Goal: Task Accomplishment & Management: Manage account settings

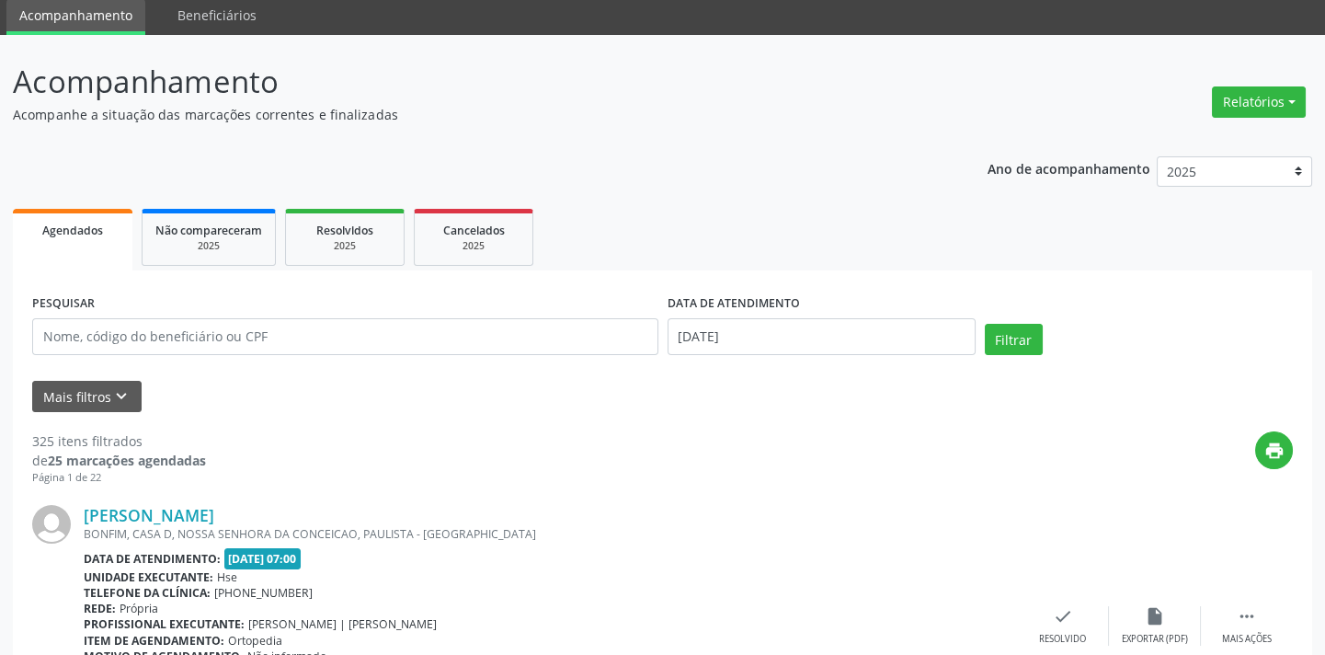
scroll to position [63, 0]
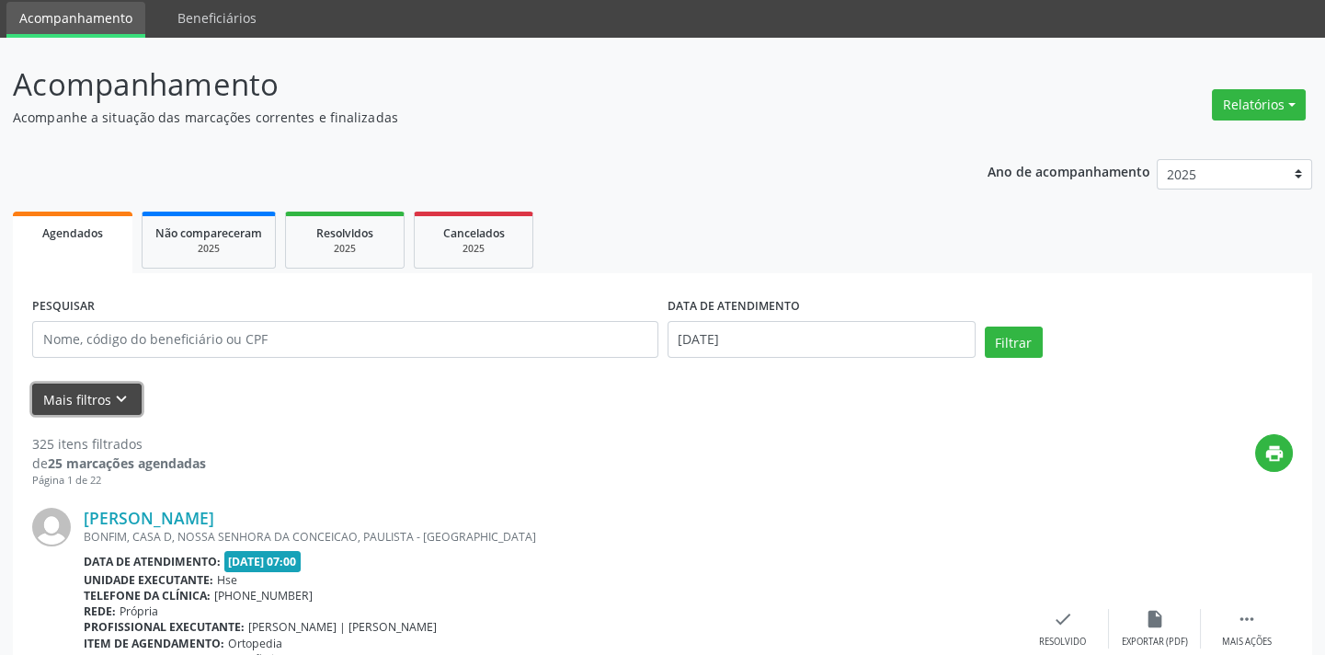
click at [101, 404] on button "Mais filtros keyboard_arrow_down" at bounding box center [86, 399] width 109 height 32
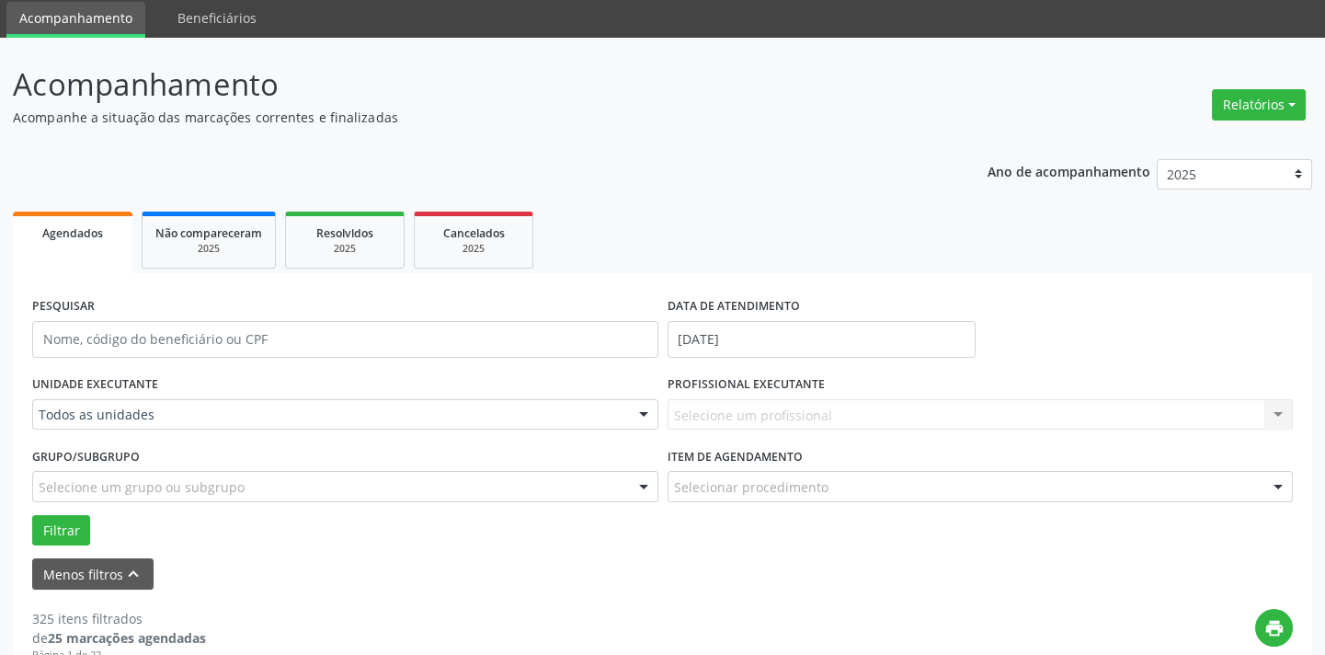
click at [129, 401] on div "Todos as unidades" at bounding box center [345, 414] width 626 height 31
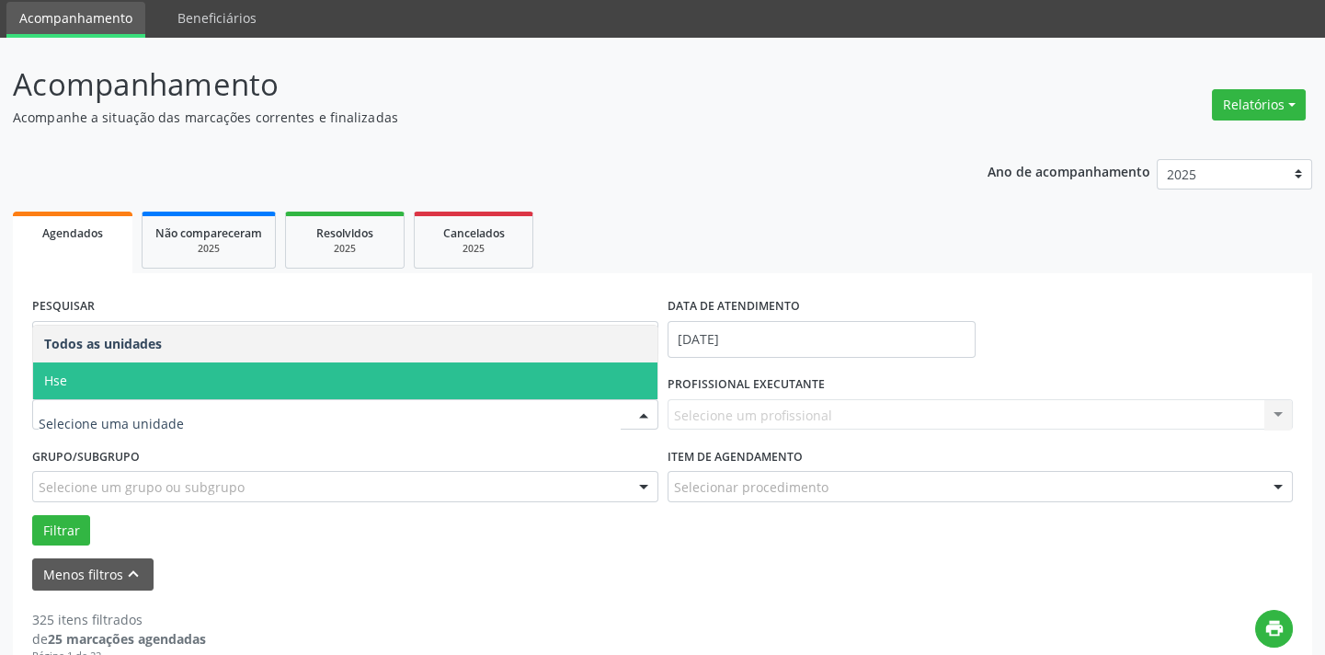
click at [143, 380] on span "Hse" at bounding box center [345, 380] width 624 height 37
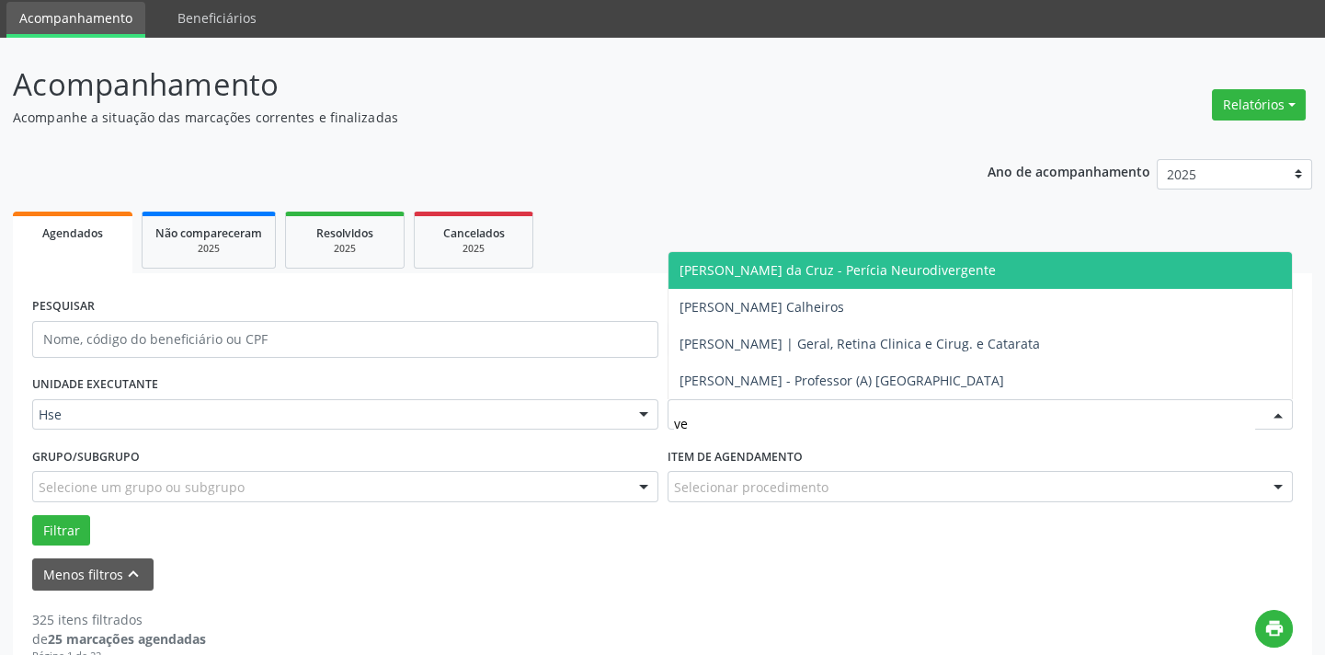
type input "ver"
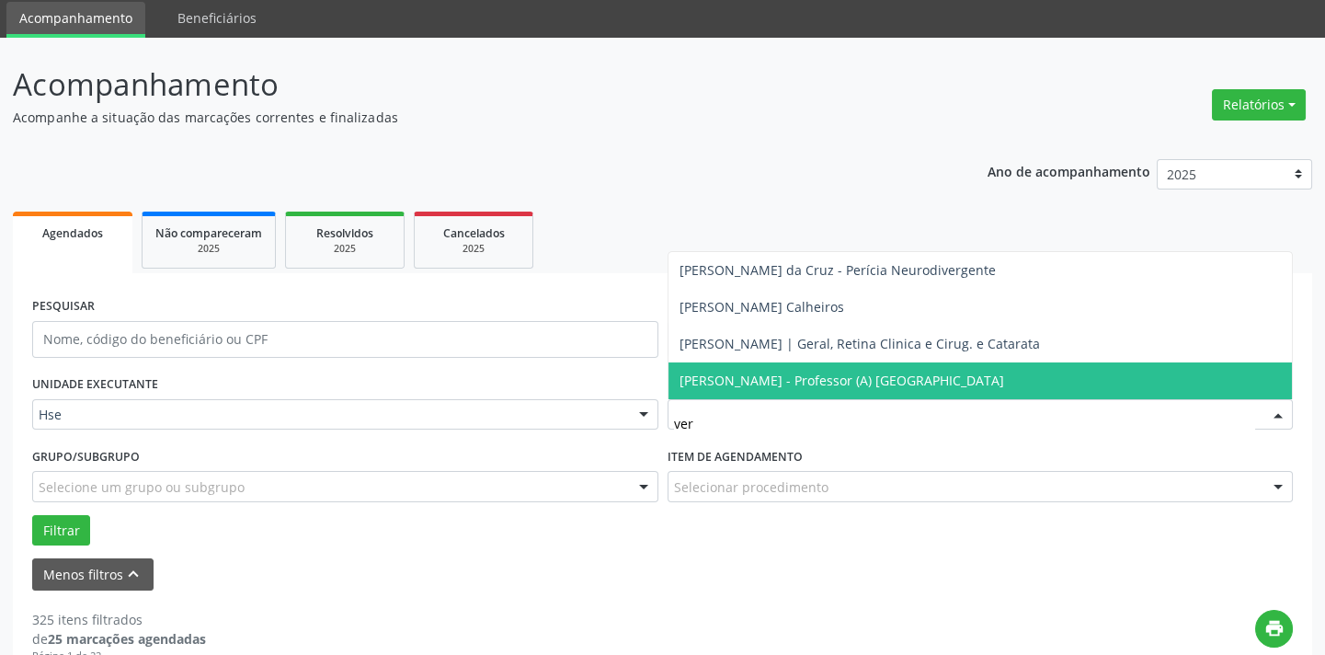
click at [755, 387] on span "Veronica Batista da Silva Bandeira de Melo - Professor (A) Nassau" at bounding box center [841, 379] width 325 height 17
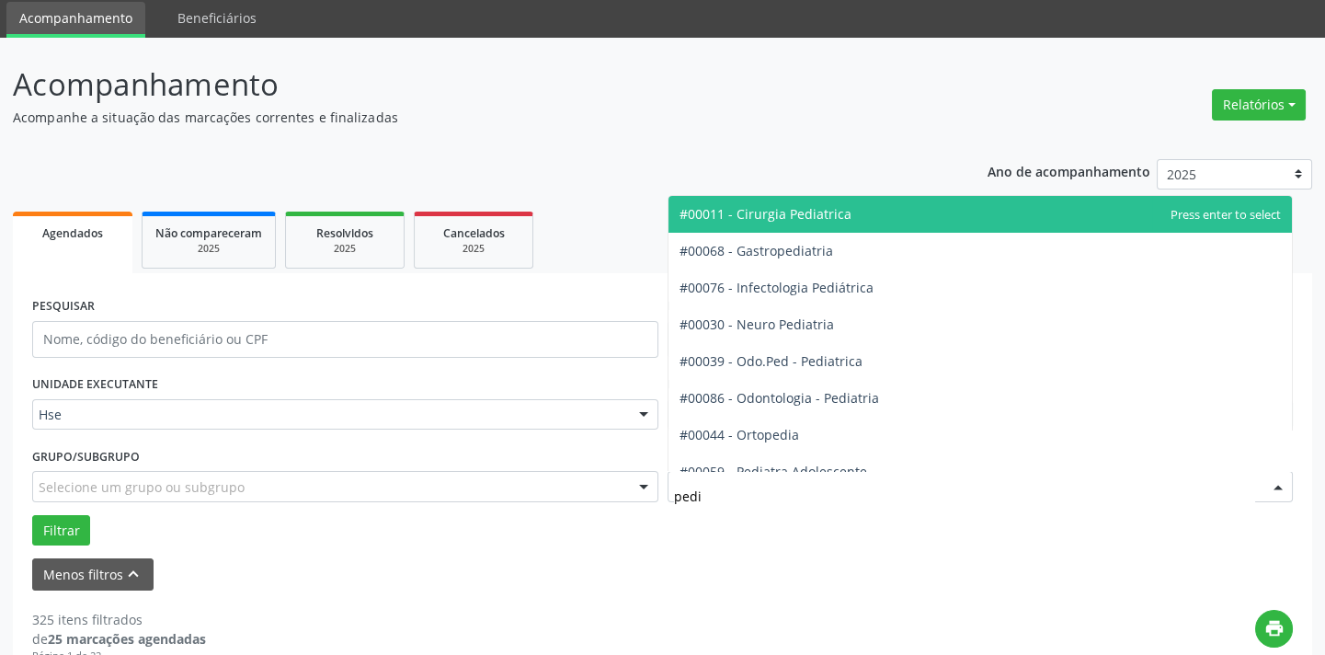
type input "pedia"
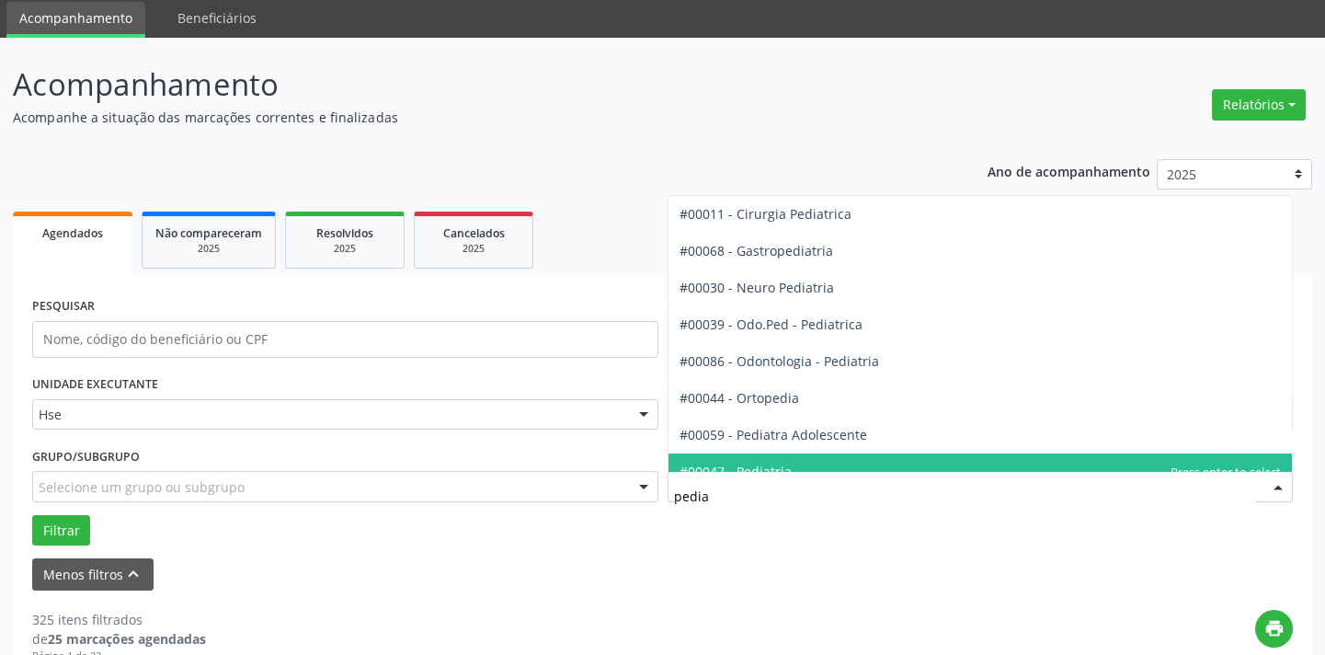
click at [808, 456] on span "#00047 - Pediatria" at bounding box center [980, 471] width 624 height 37
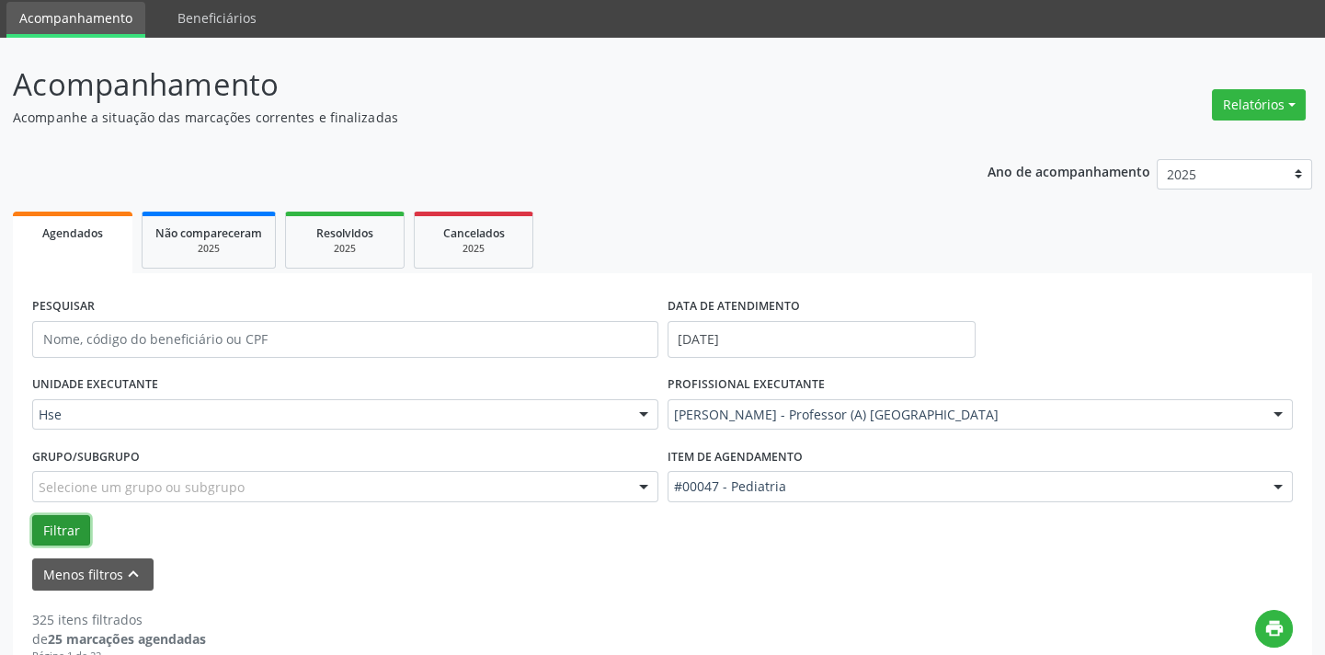
click at [71, 528] on button "Filtrar" at bounding box center [61, 530] width 58 height 31
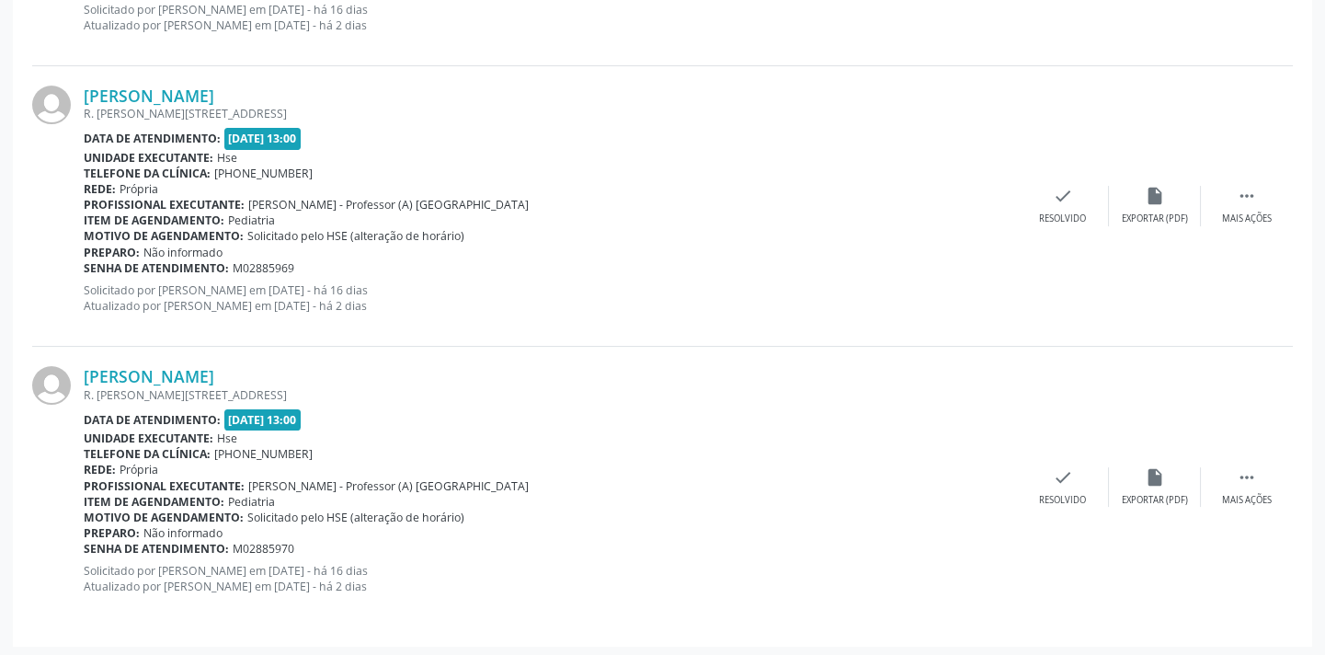
scroll to position [944, 0]
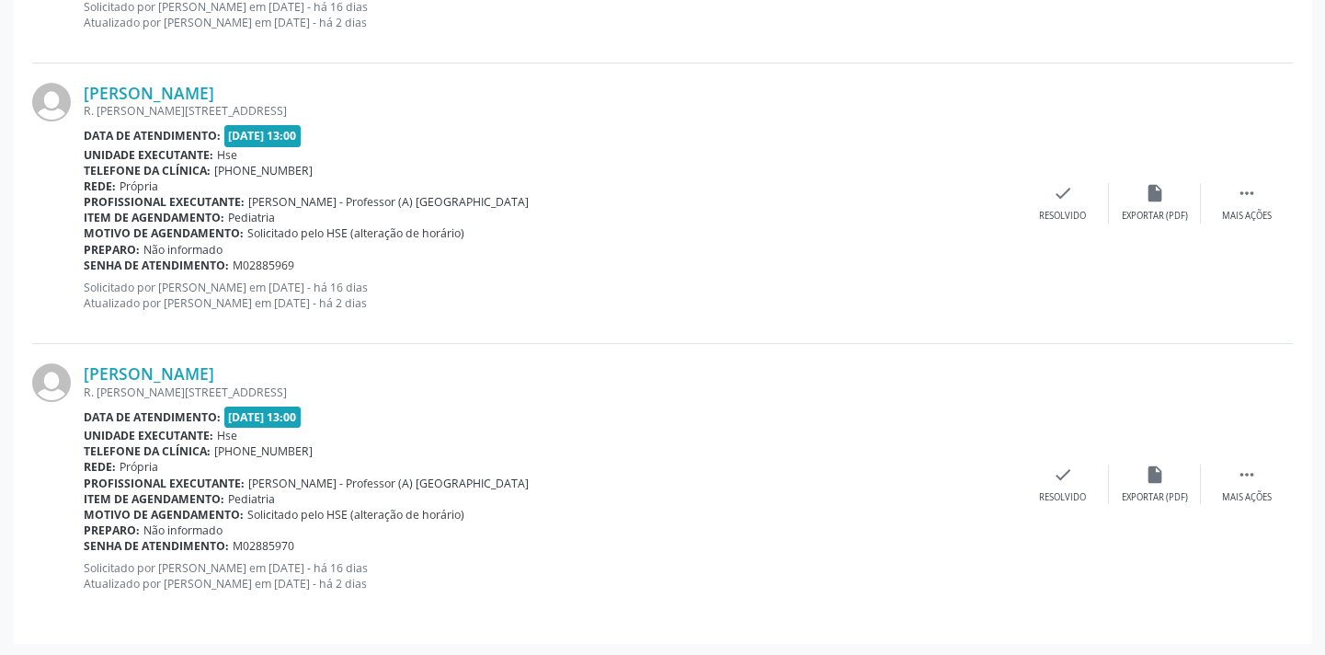
click at [1239, 453] on div "Anna Carina Gomes Nascimento R. HILDA DA COSTAMONTEIRO 22, IPOJUCA, RECIFE - PE…" at bounding box center [662, 484] width 1261 height 280
click at [1239, 464] on icon "" at bounding box center [1247, 474] width 20 height 20
click at [1177, 478] on div "alarm_off Não compareceu" at bounding box center [1155, 484] width 92 height 40
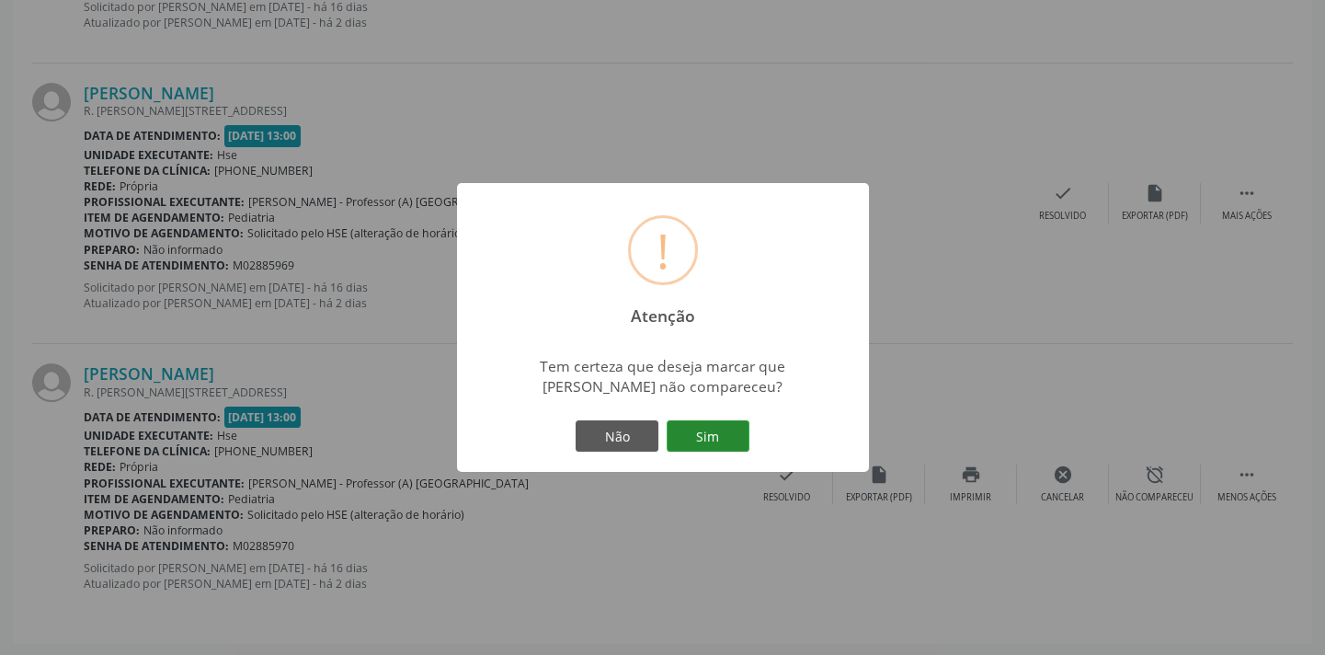
click at [745, 430] on button "Sim" at bounding box center [708, 435] width 83 height 31
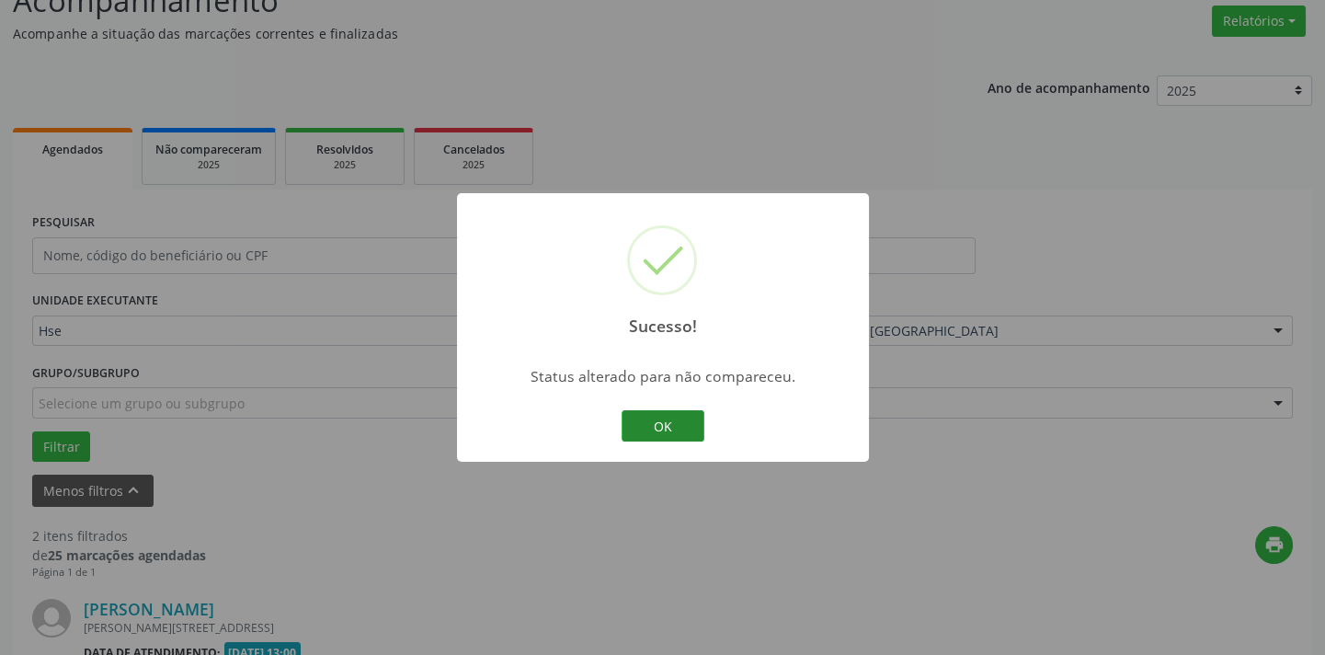
scroll to position [663, 0]
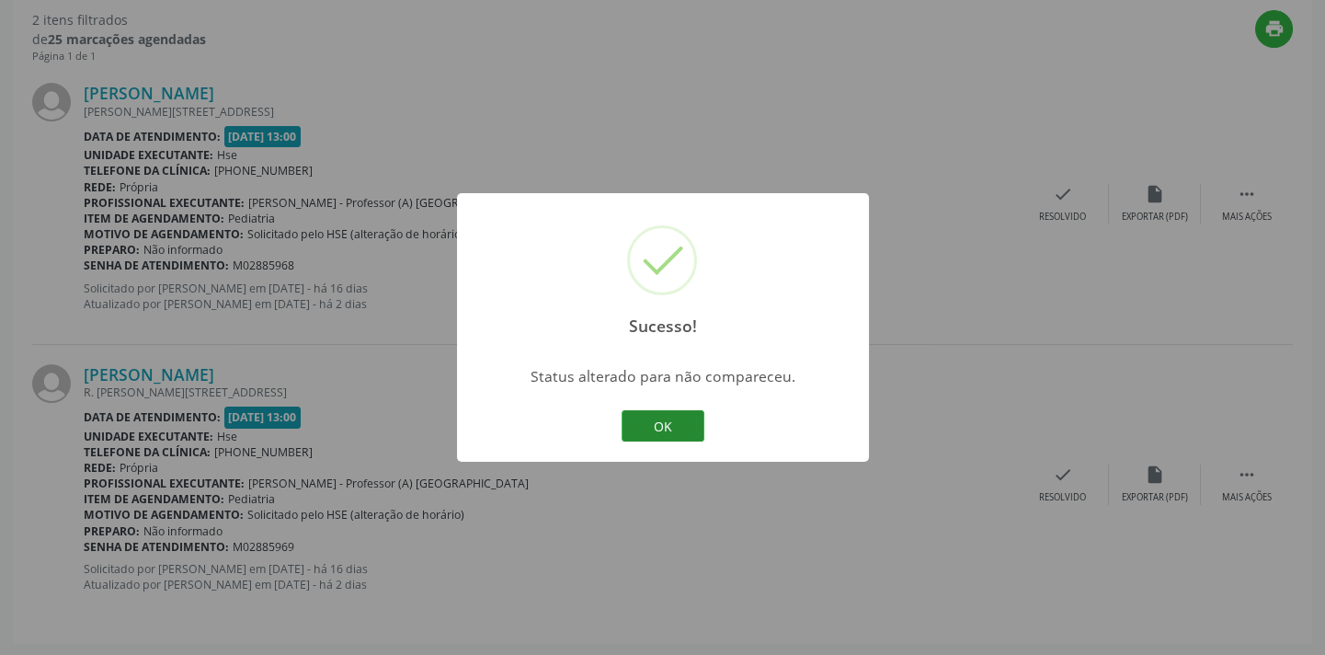
click at [674, 434] on button "OK" at bounding box center [663, 425] width 83 height 31
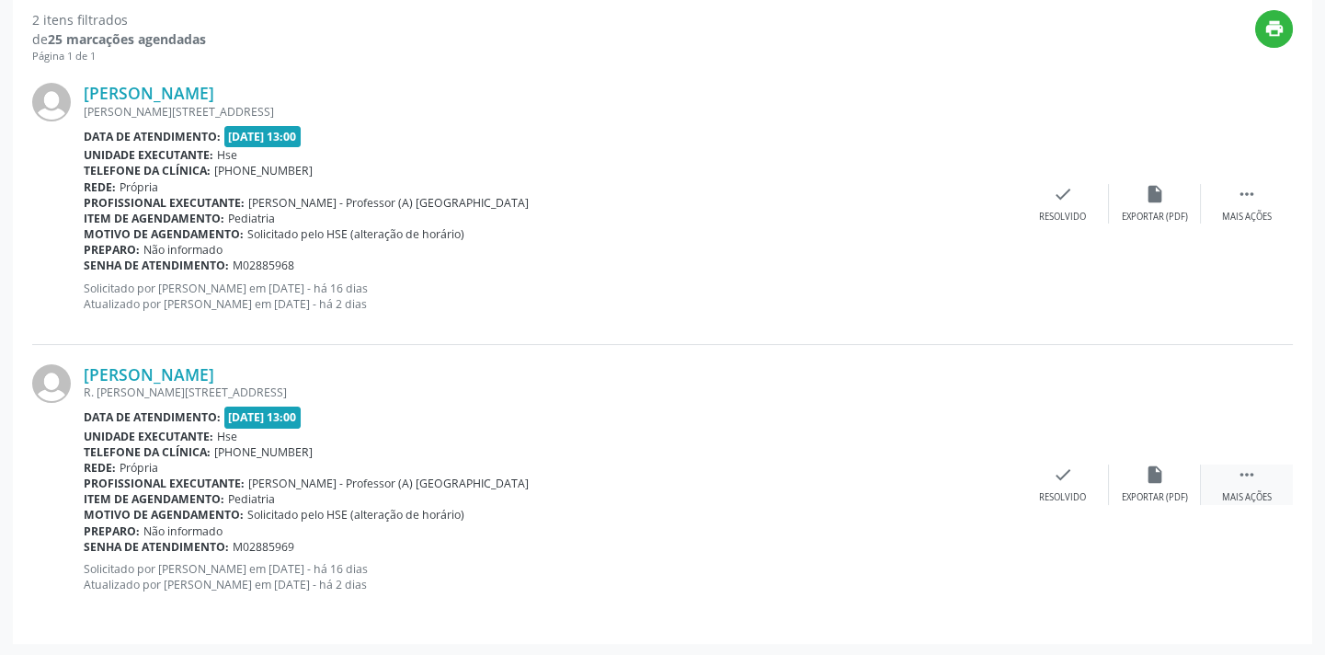
click at [1246, 471] on icon "" at bounding box center [1247, 474] width 20 height 20
click at [1161, 483] on div "alarm_off Não compareceu" at bounding box center [1155, 484] width 92 height 40
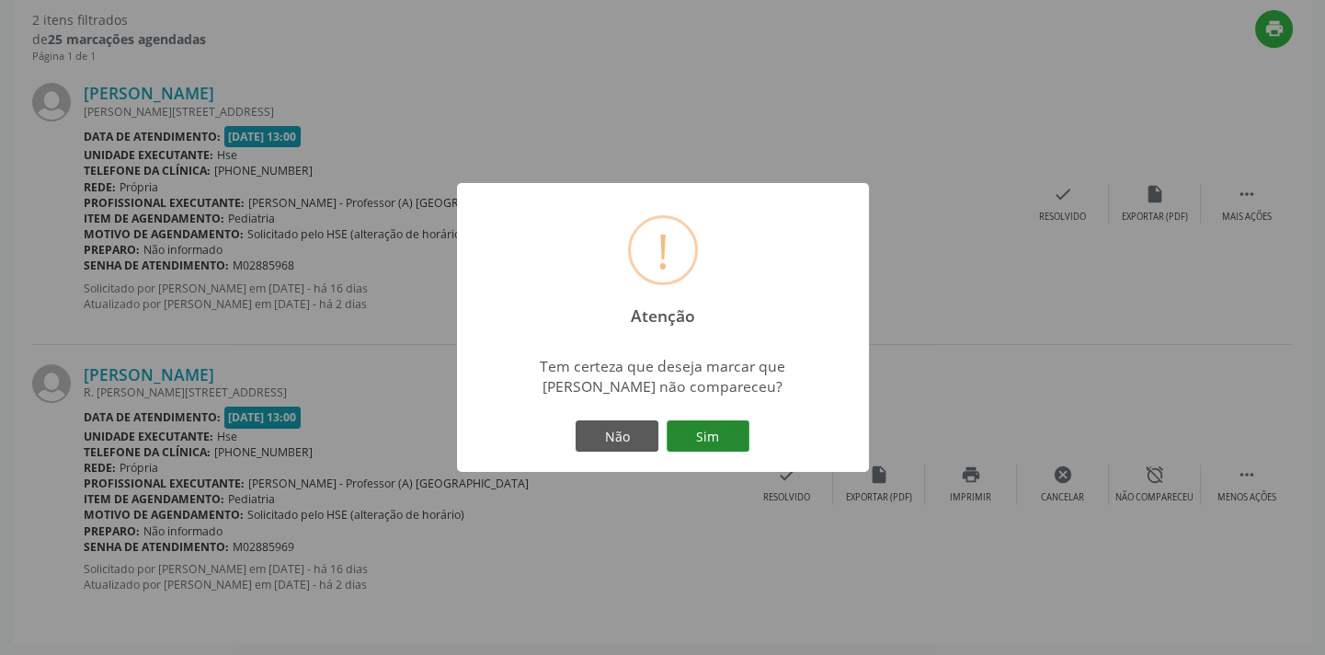
click at [712, 423] on button "Sim" at bounding box center [708, 435] width 83 height 31
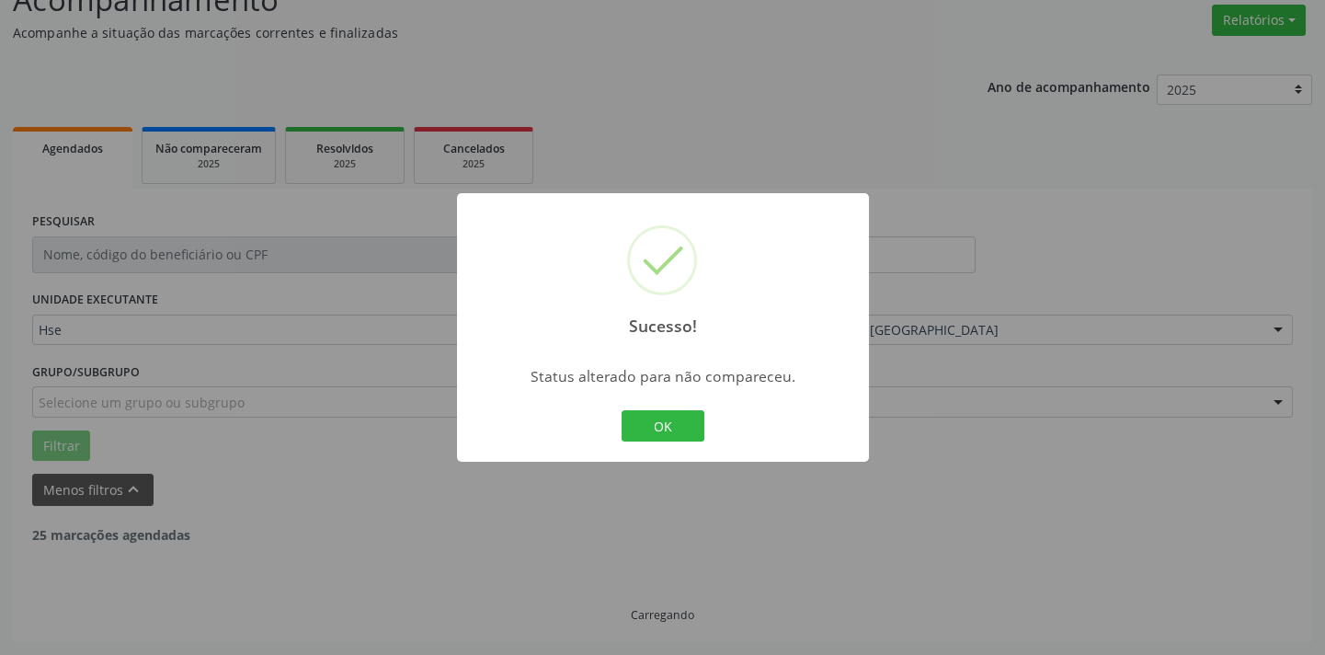
scroll to position [147, 0]
click at [665, 423] on button "OK" at bounding box center [663, 425] width 83 height 31
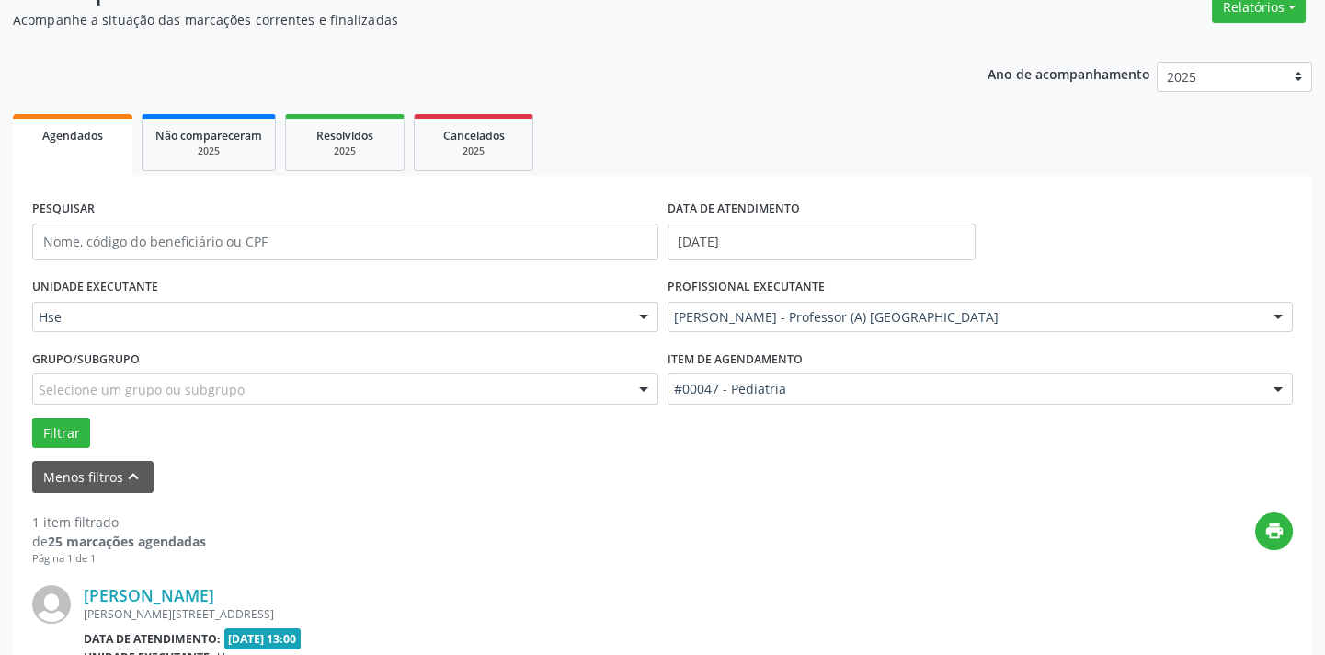
scroll to position [383, 0]
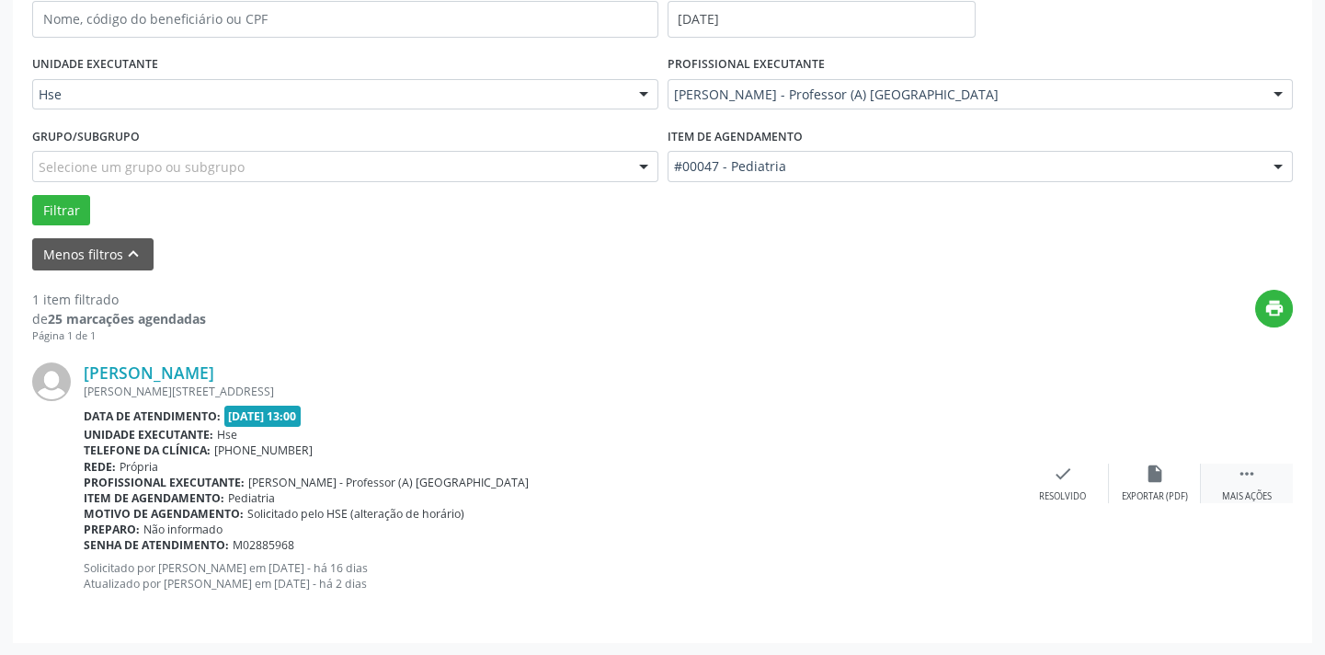
click at [1262, 475] on div " Mais ações" at bounding box center [1247, 483] width 92 height 40
click at [1147, 472] on icon "alarm_off" at bounding box center [1155, 473] width 20 height 20
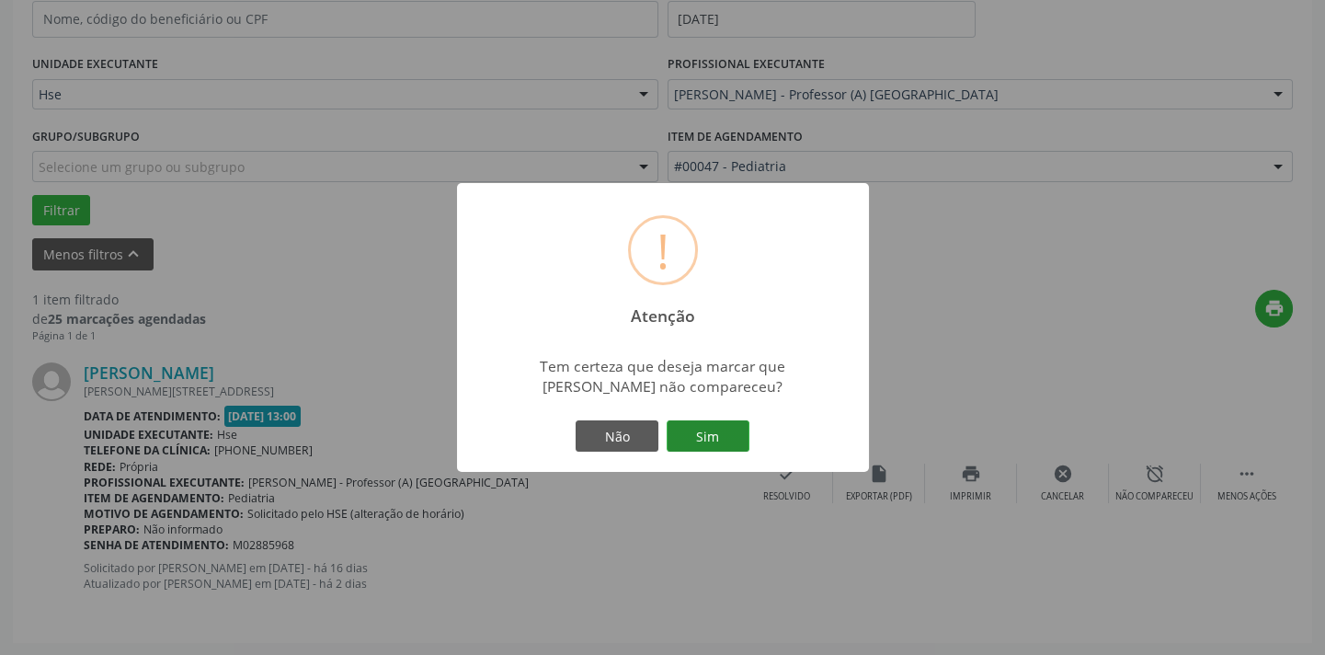
click at [707, 431] on button "Sim" at bounding box center [708, 435] width 83 height 31
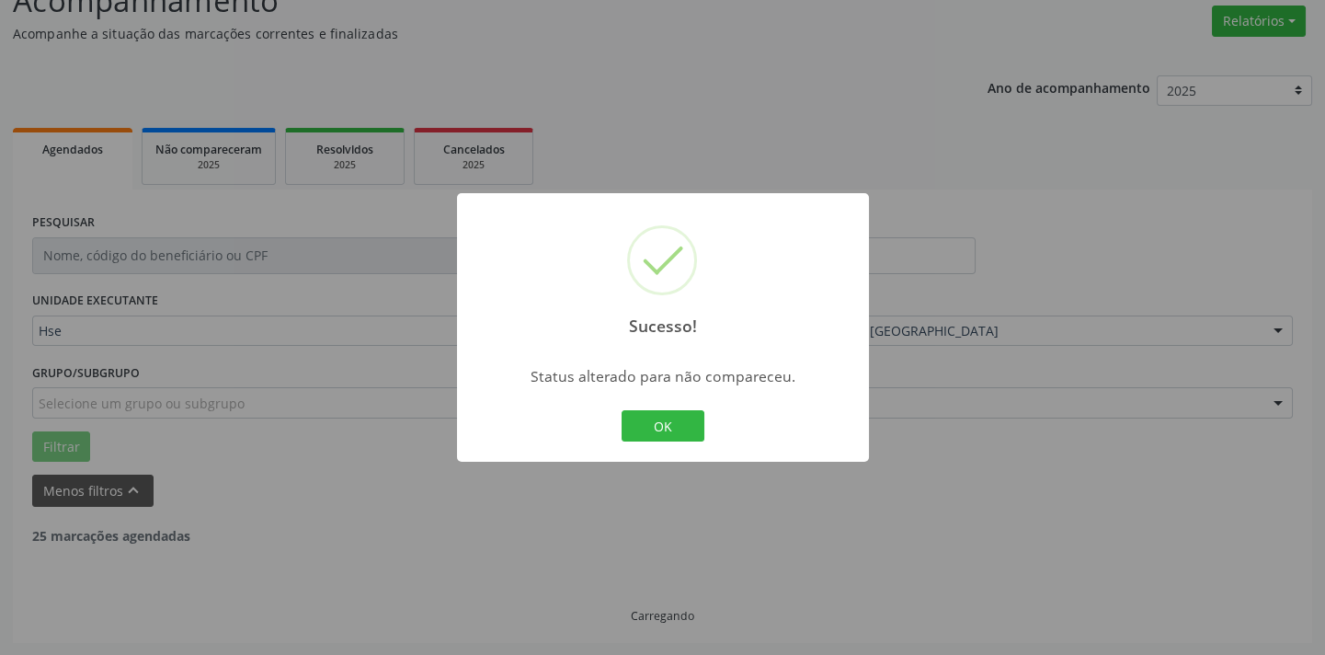
scroll to position [87, 0]
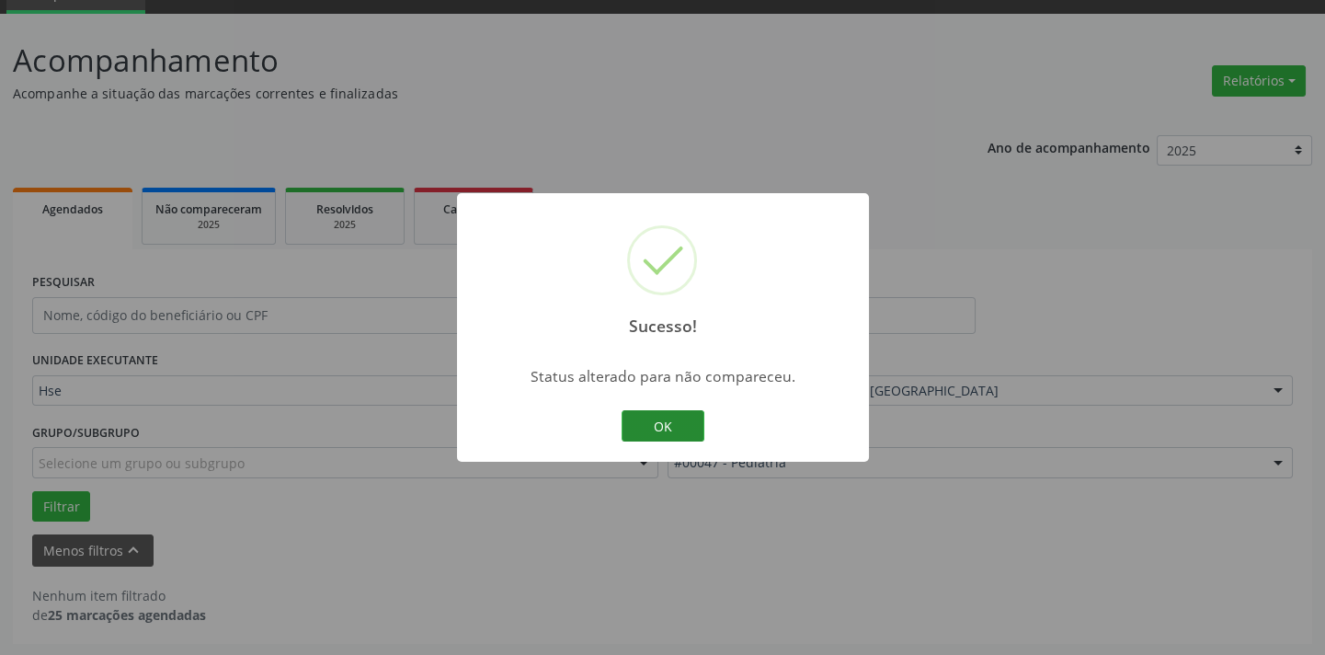
click at [688, 433] on button "OK" at bounding box center [663, 425] width 83 height 31
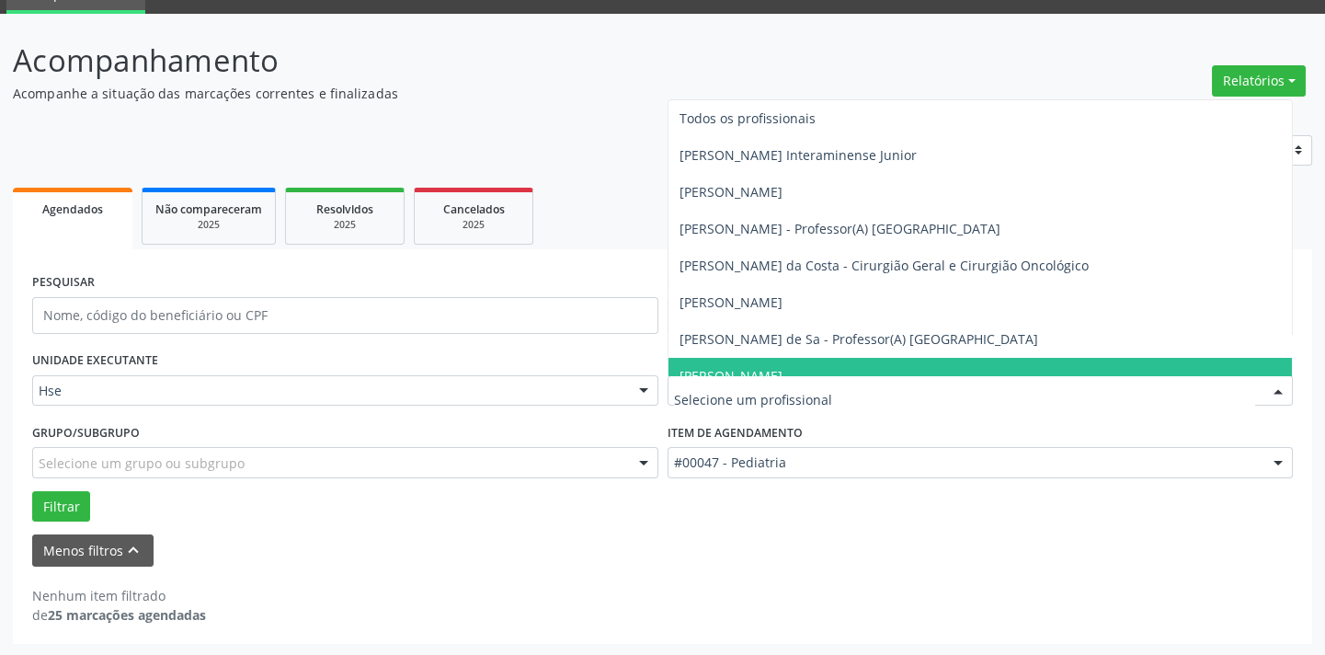
click at [720, 375] on div at bounding box center [981, 390] width 626 height 31
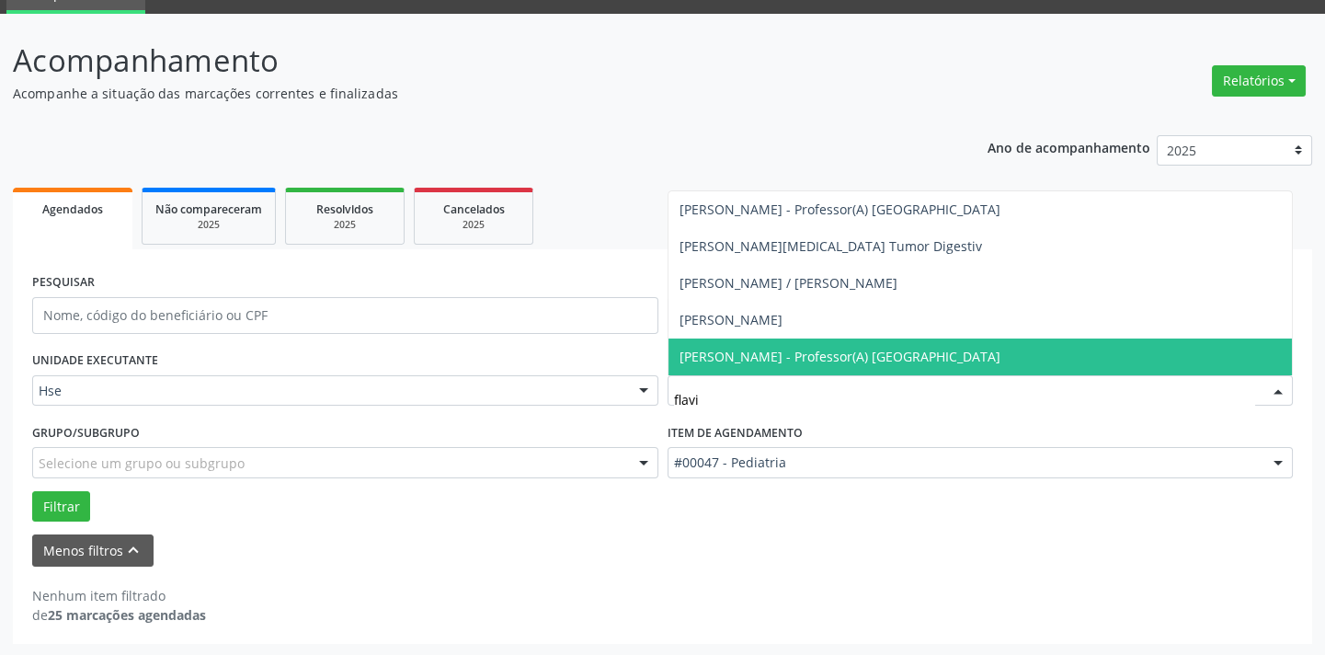
type input "flavio"
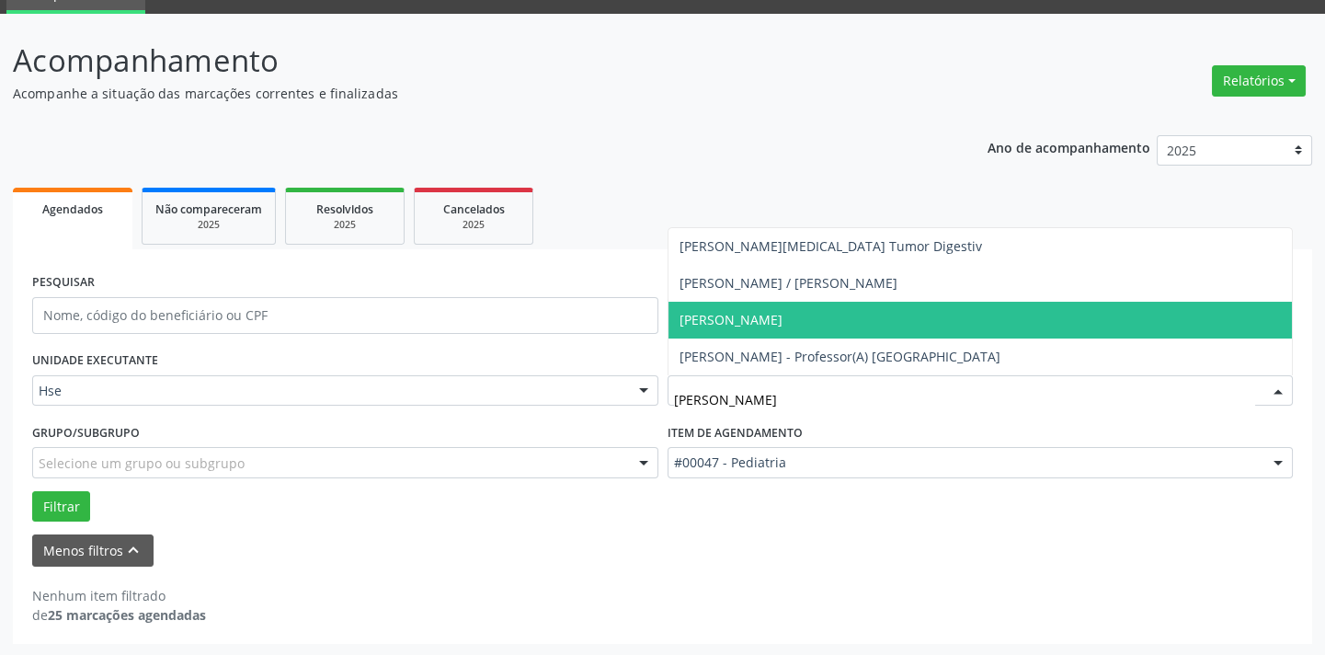
click at [782, 311] on span "Flavio Henrique Vilaca de Sales" at bounding box center [730, 319] width 103 height 17
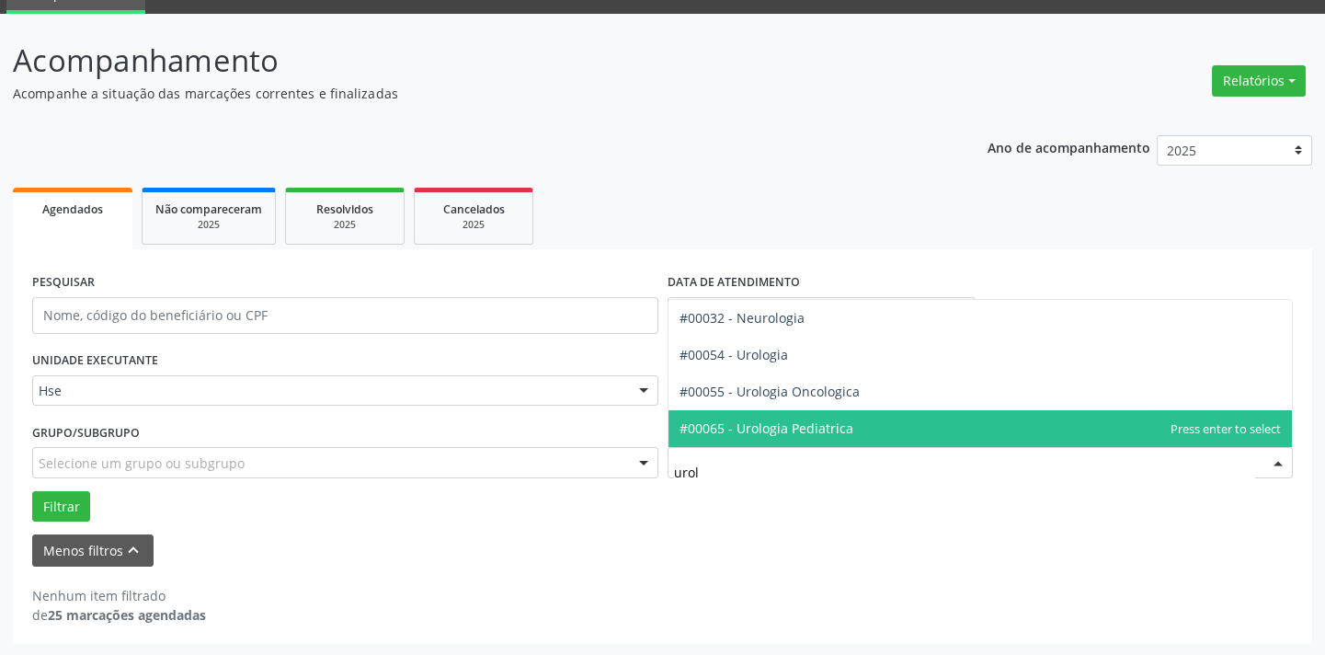
type input "urolo"
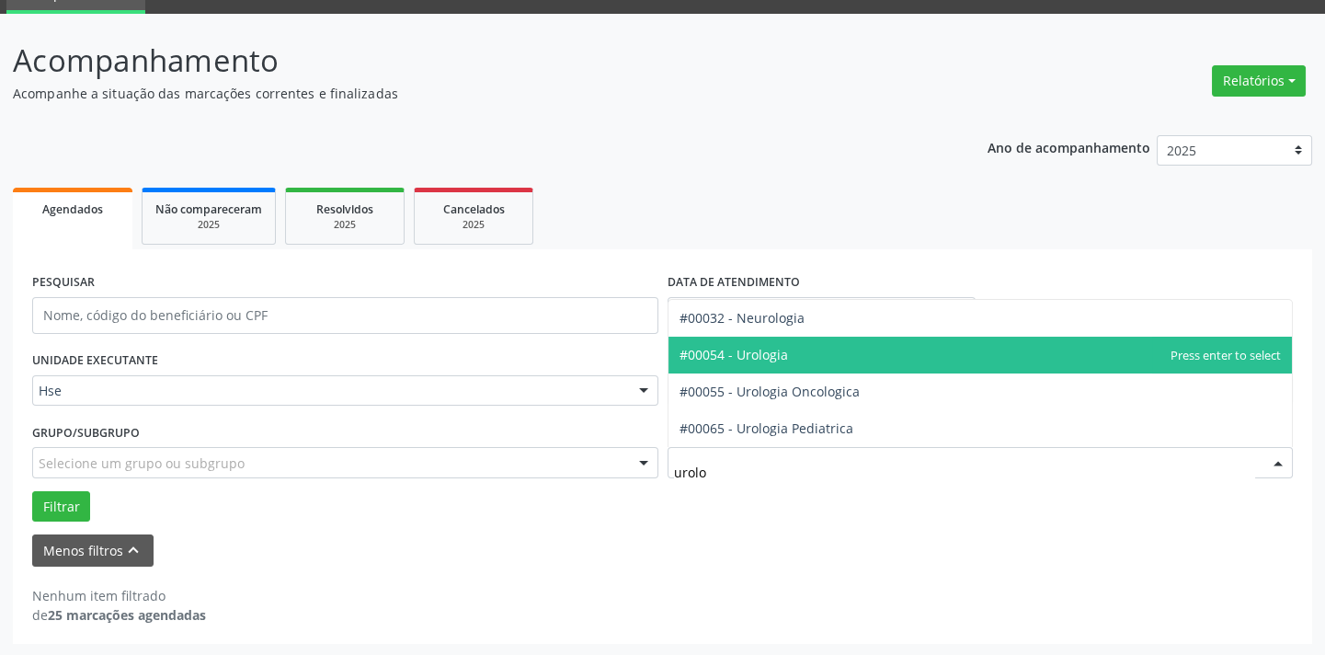
click at [768, 353] on span "#00054 - Urologia" at bounding box center [733, 354] width 108 height 17
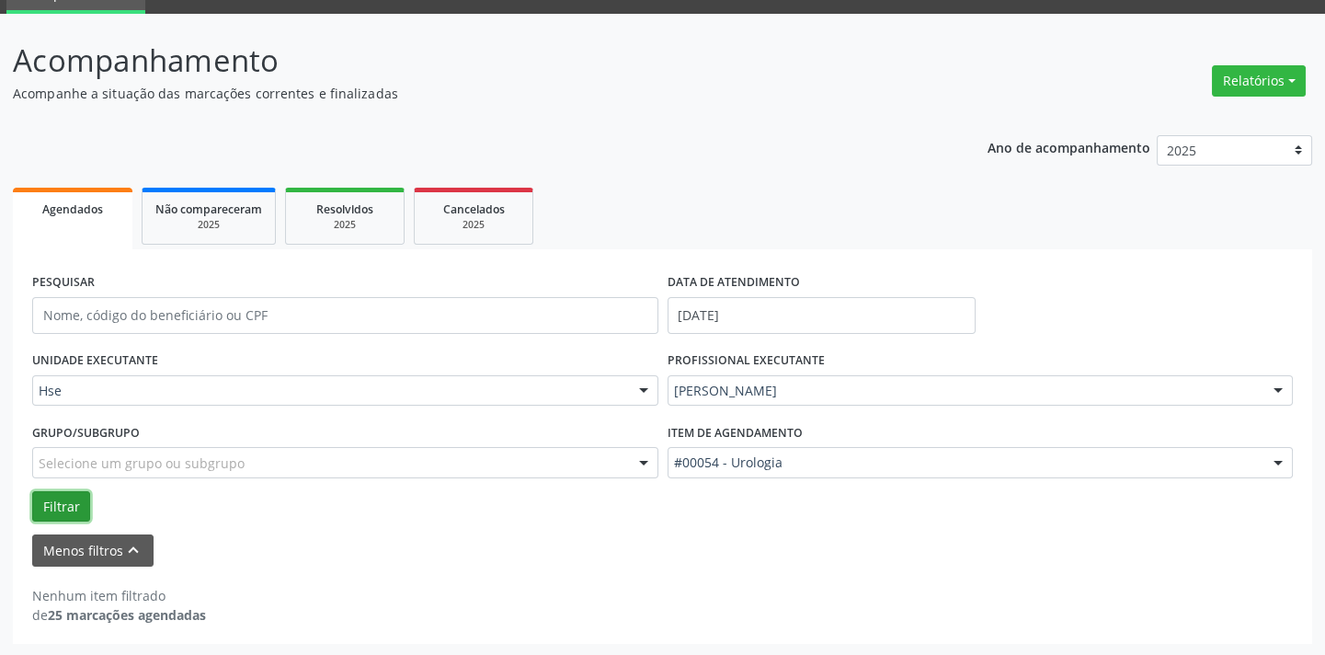
click at [65, 500] on button "Filtrar" at bounding box center [61, 506] width 58 height 31
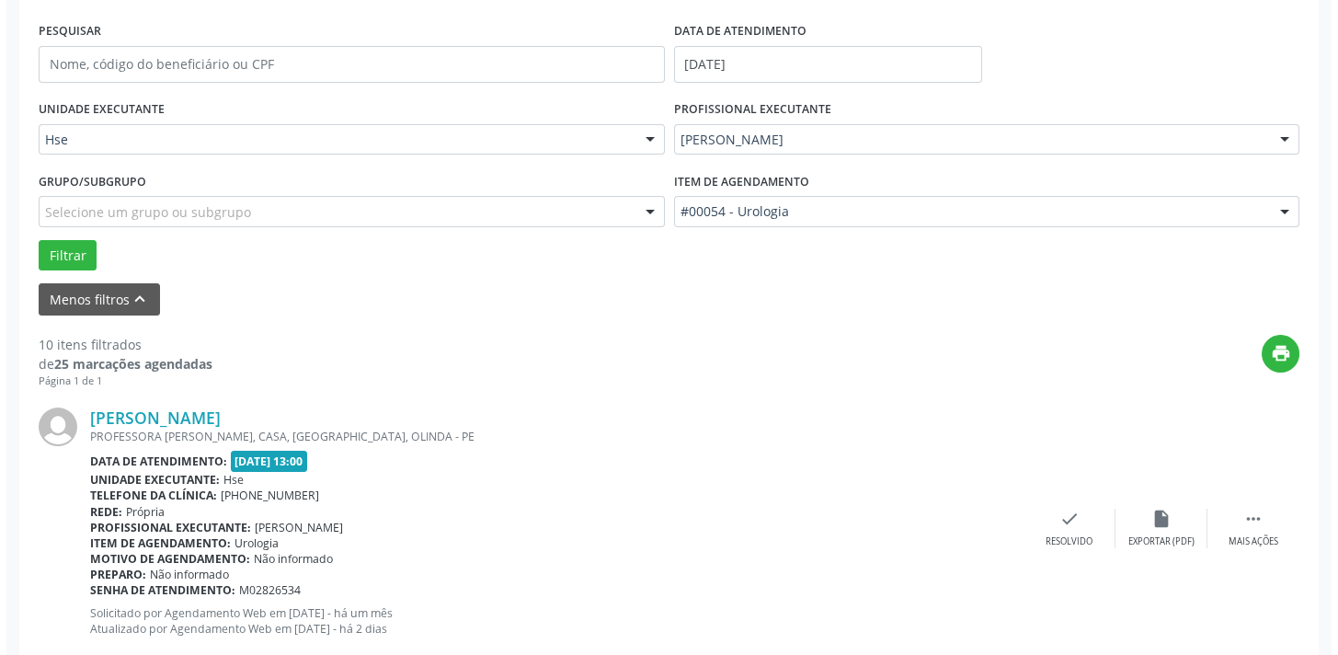
scroll to position [1551, 0]
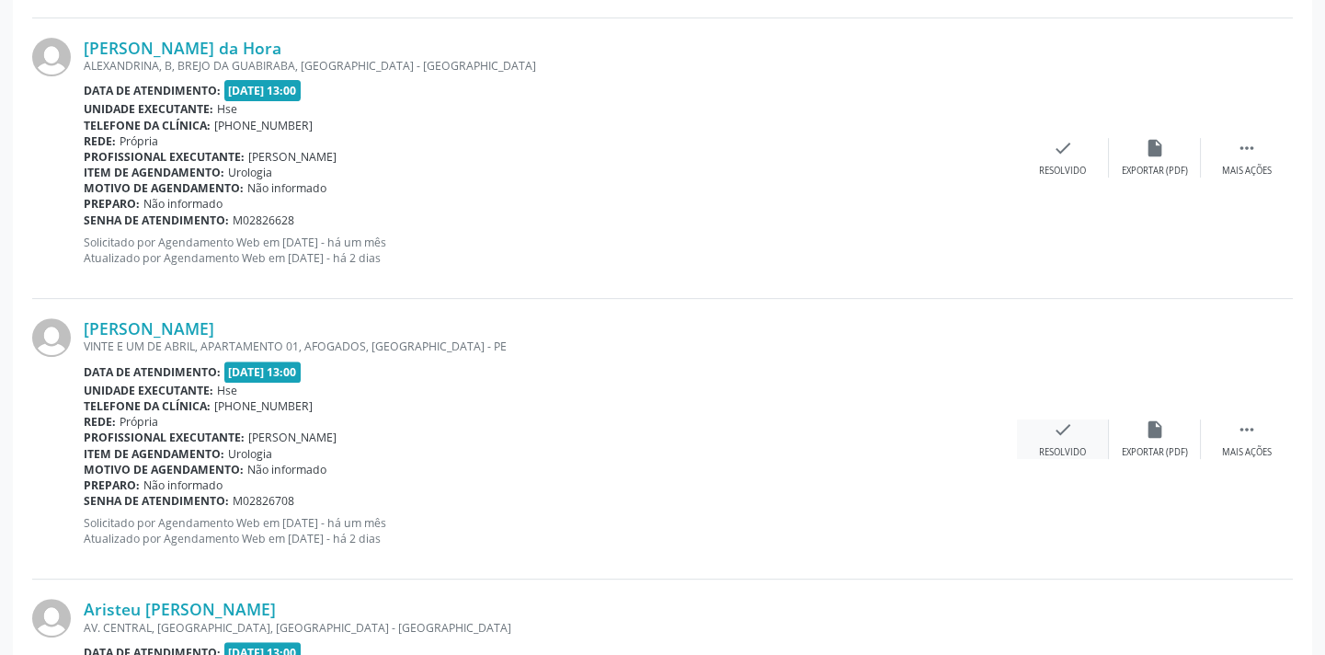
click at [1074, 432] on div "check Resolvido" at bounding box center [1063, 439] width 92 height 40
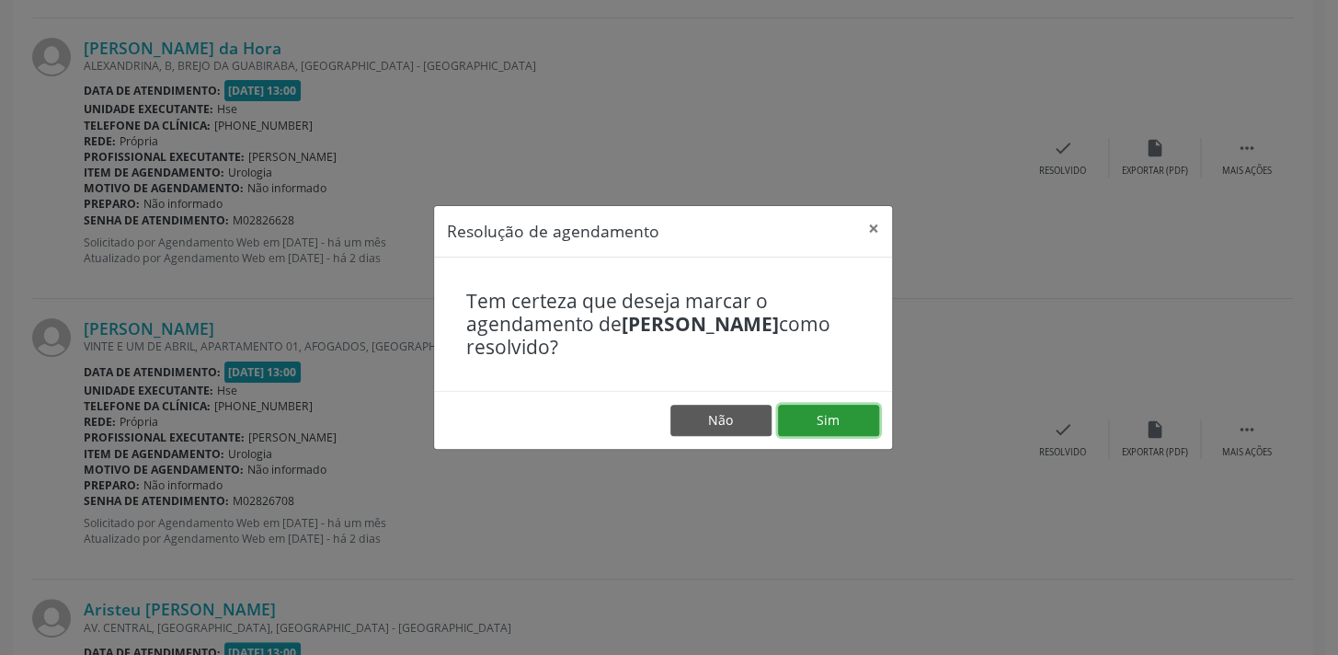
click at [850, 417] on button "Sim" at bounding box center [828, 420] width 101 height 31
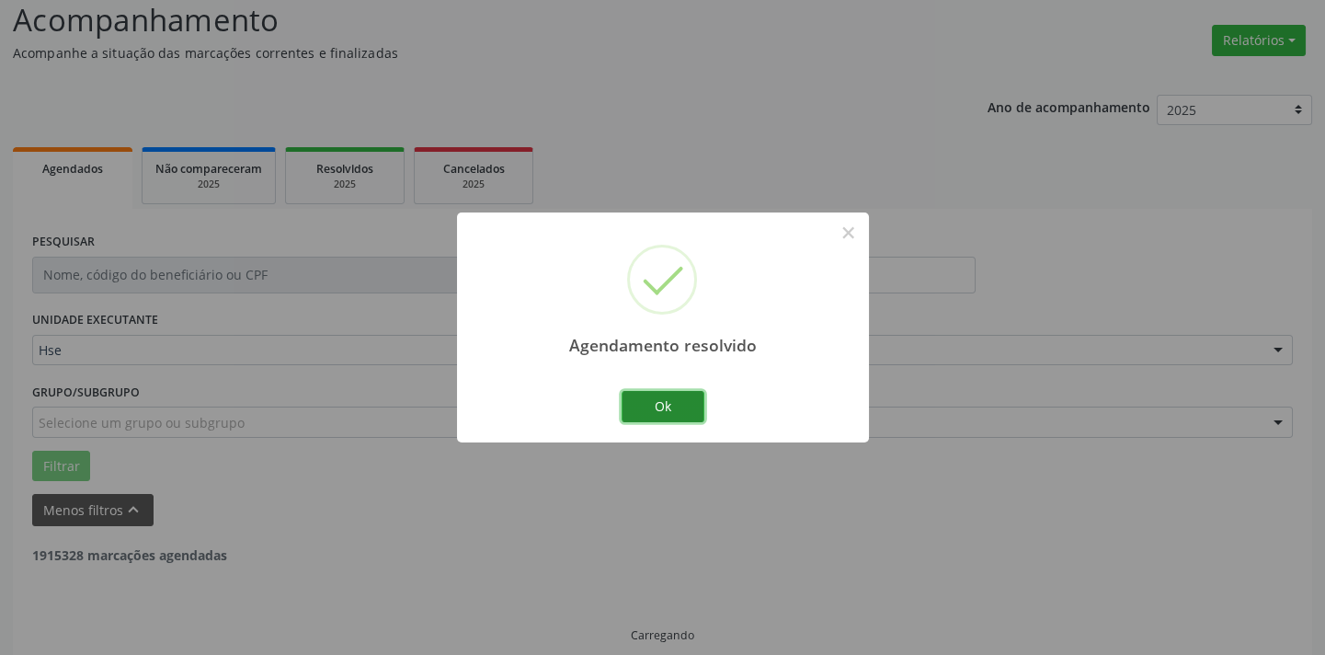
click at [684, 406] on button "Ok" at bounding box center [663, 406] width 83 height 31
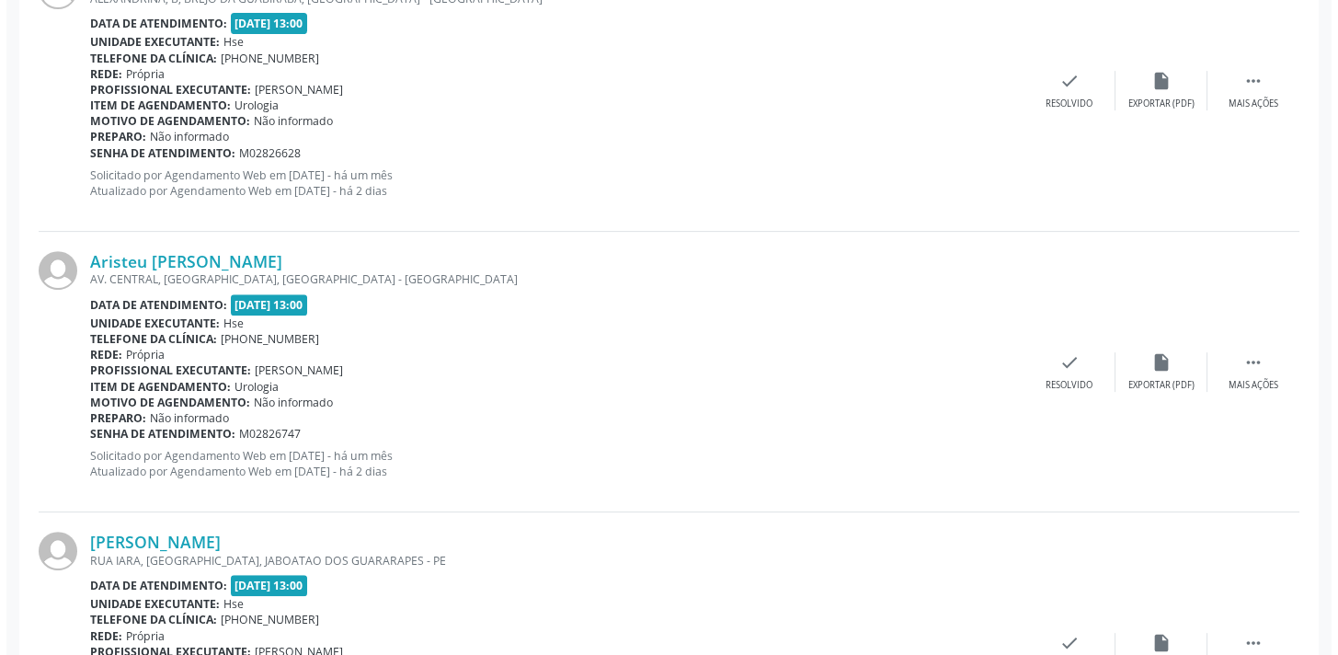
scroll to position [1802, 0]
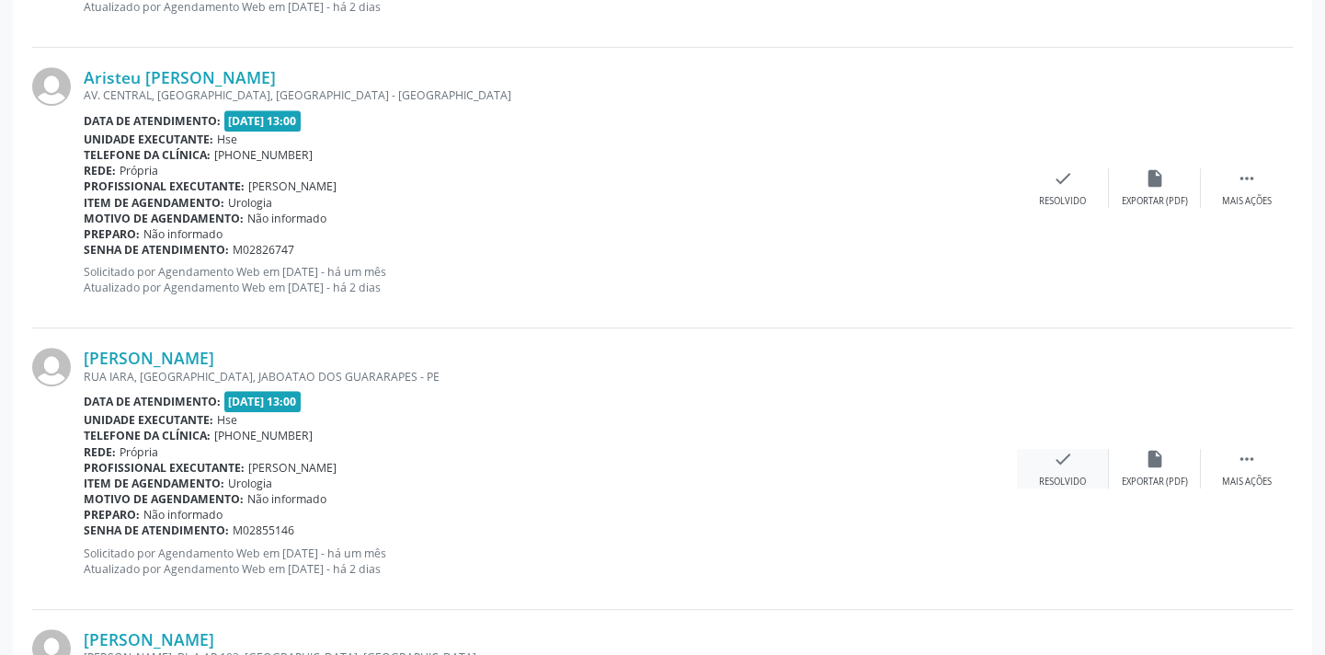
click at [1067, 451] on icon "check" at bounding box center [1063, 459] width 20 height 20
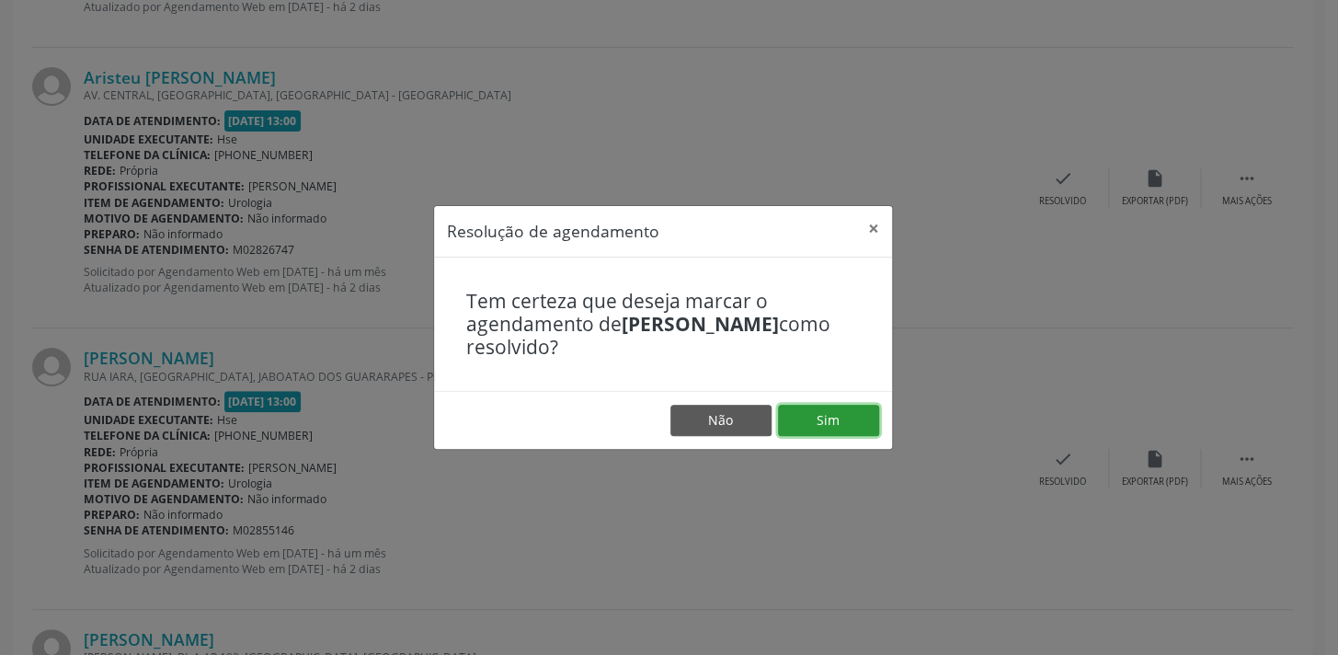
click at [835, 411] on button "Sim" at bounding box center [828, 420] width 101 height 31
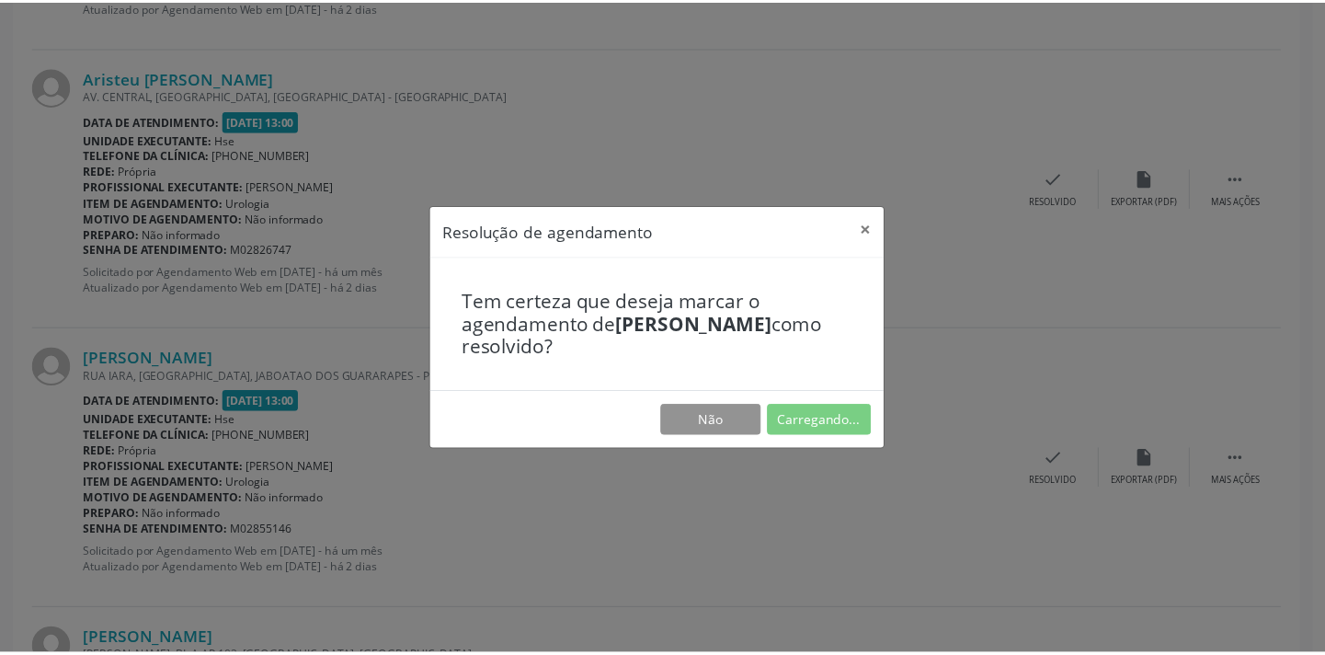
scroll to position [128, 0]
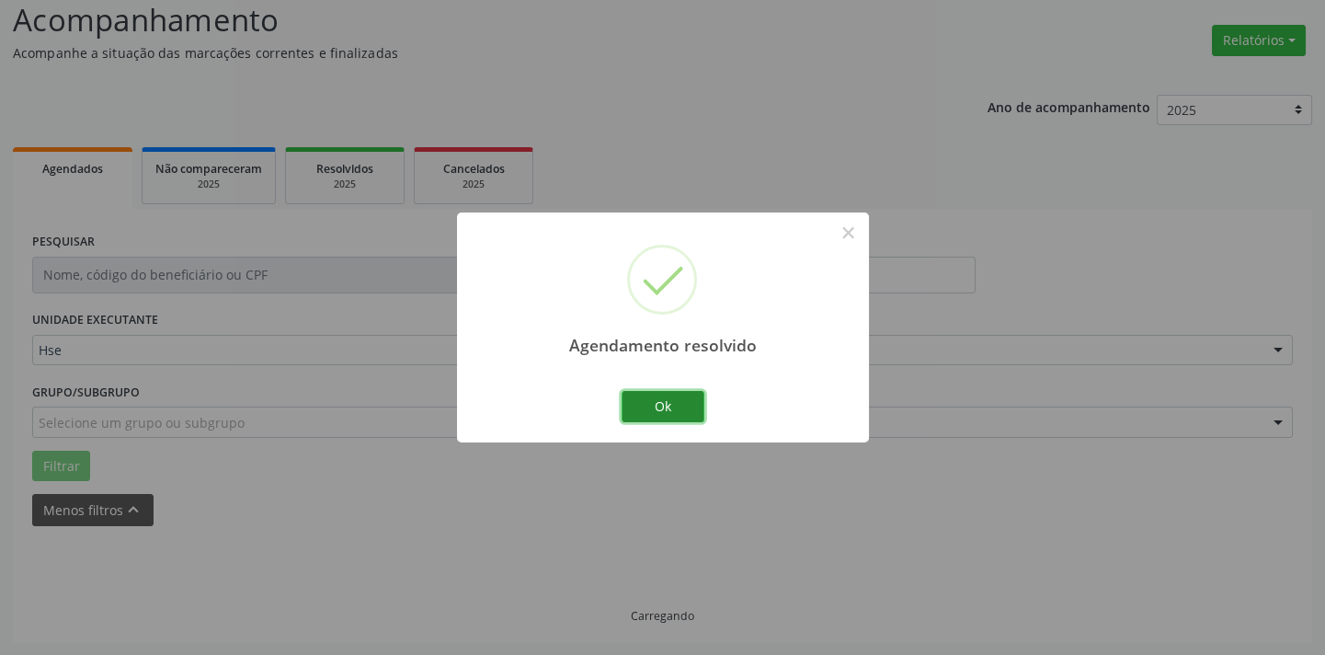
click at [656, 409] on button "Ok" at bounding box center [663, 406] width 83 height 31
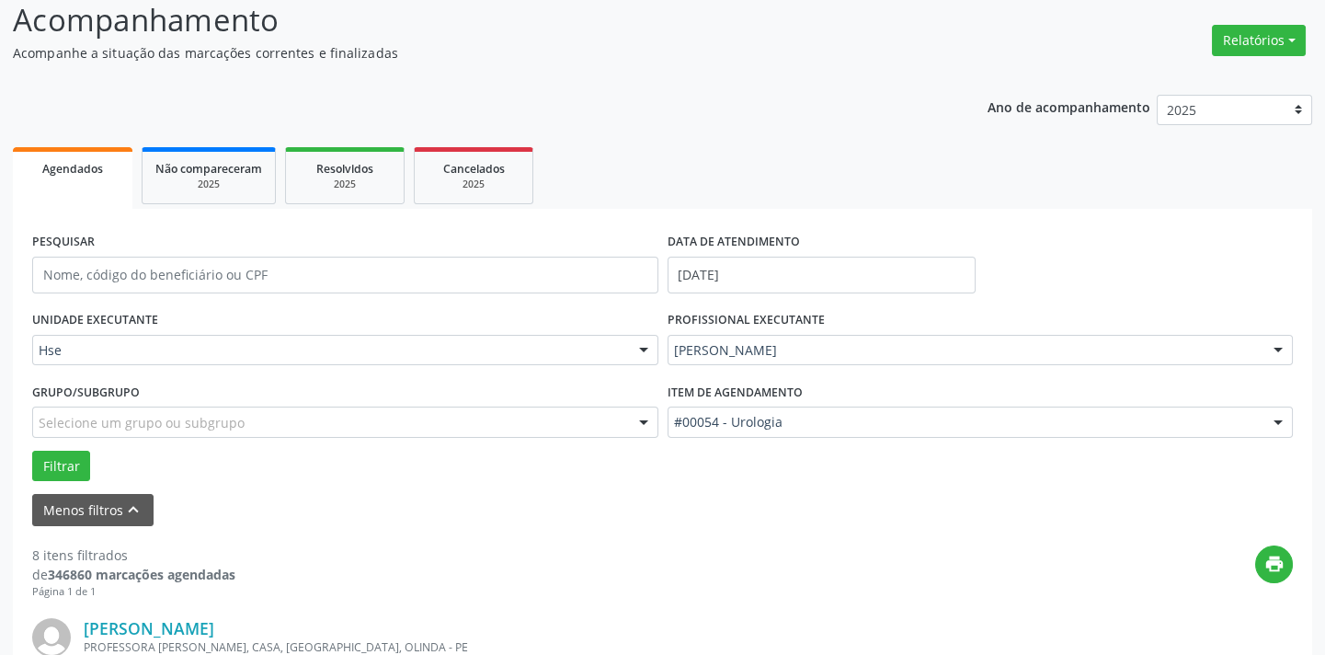
scroll to position [1551, 0]
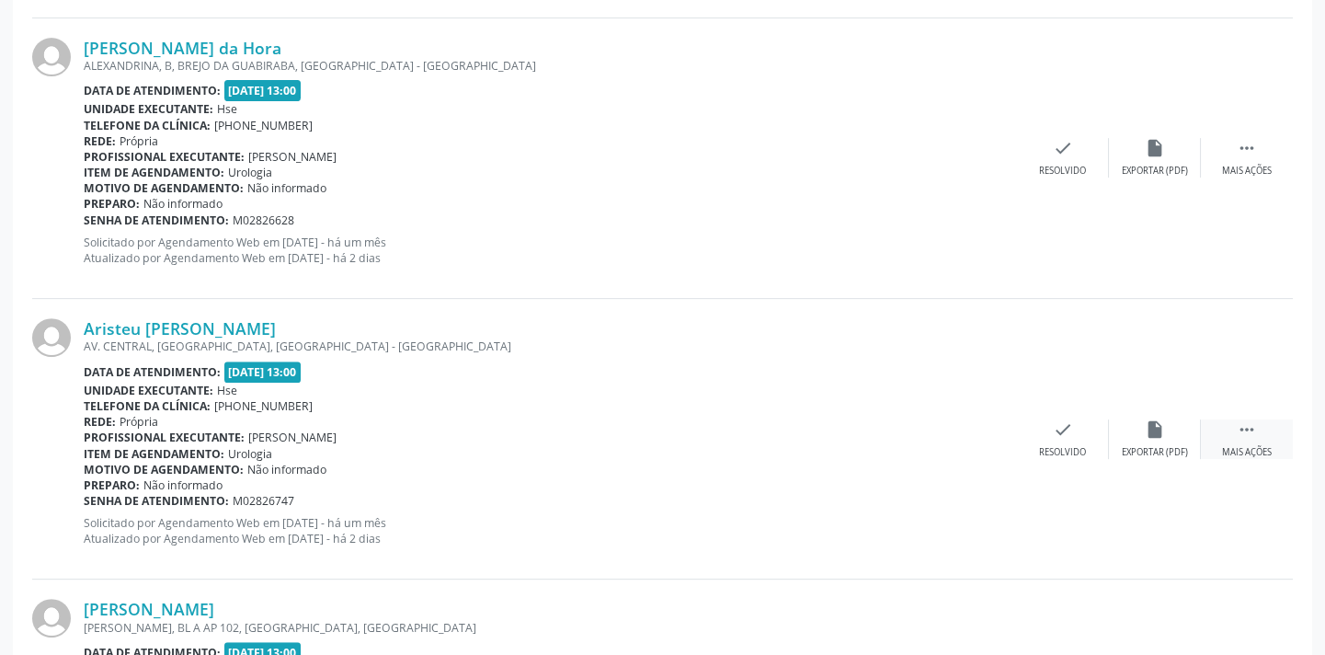
drag, startPoint x: 1265, startPoint y: 417, endPoint x: 1250, endPoint y: 423, distance: 15.7
click at [1261, 419] on div " Mais ações" at bounding box center [1247, 439] width 92 height 40
click at [1160, 428] on icon "alarm_off" at bounding box center [1155, 429] width 20 height 20
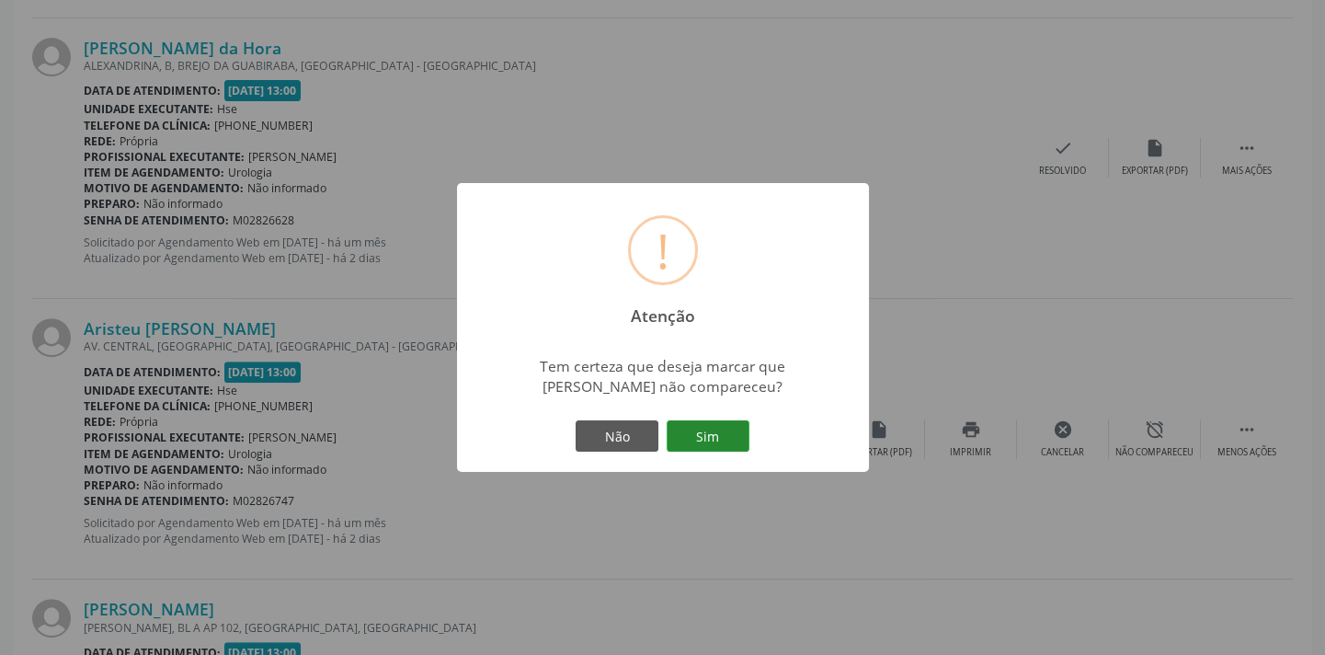
click at [725, 434] on button "Sim" at bounding box center [708, 435] width 83 height 31
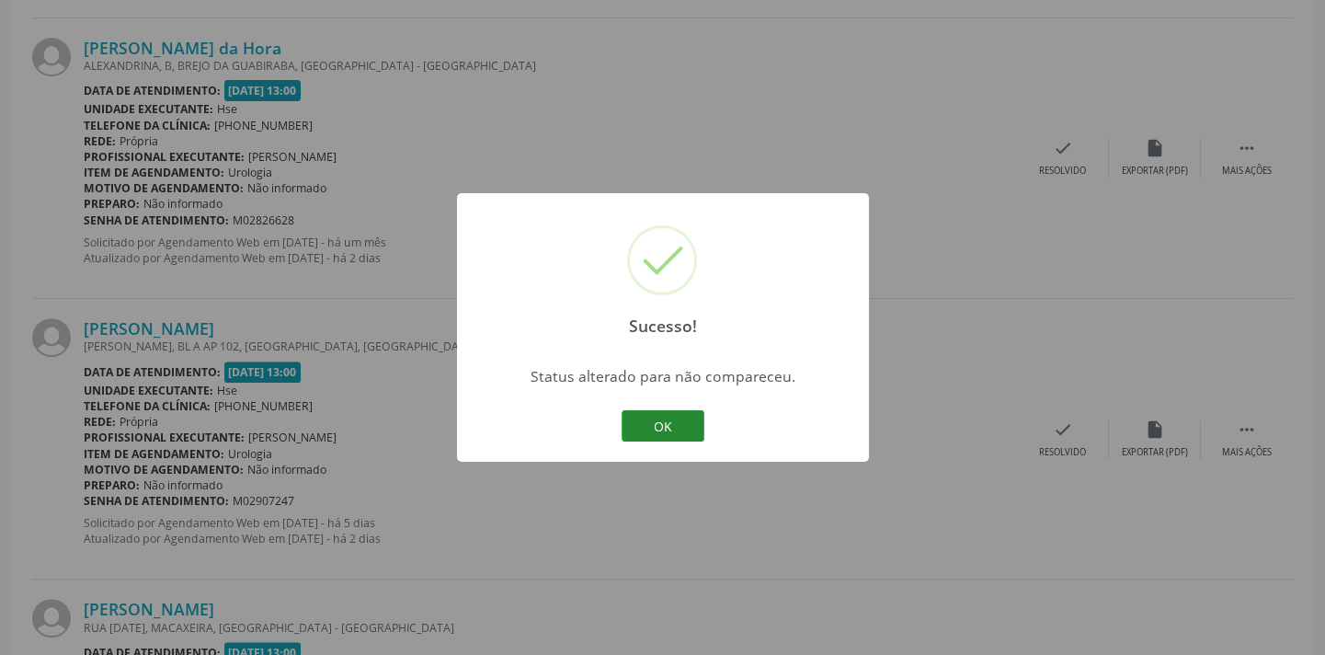
click at [630, 425] on button "OK" at bounding box center [663, 425] width 83 height 31
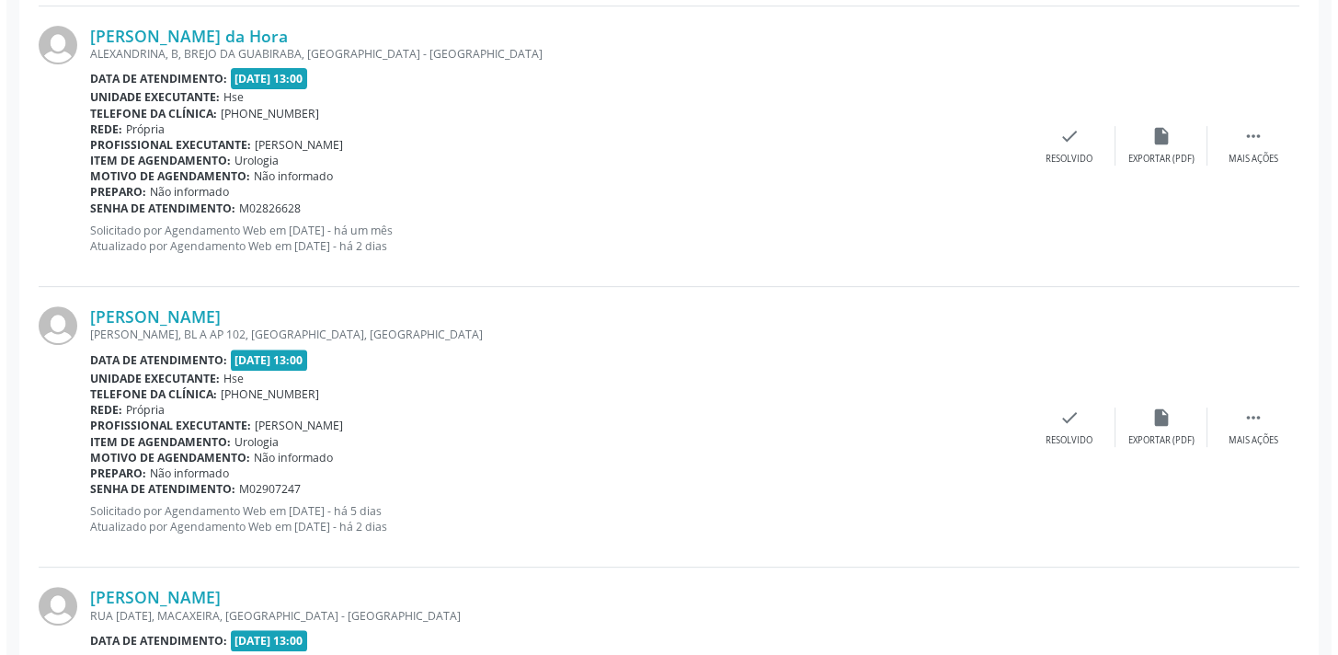
scroll to position [1718, 0]
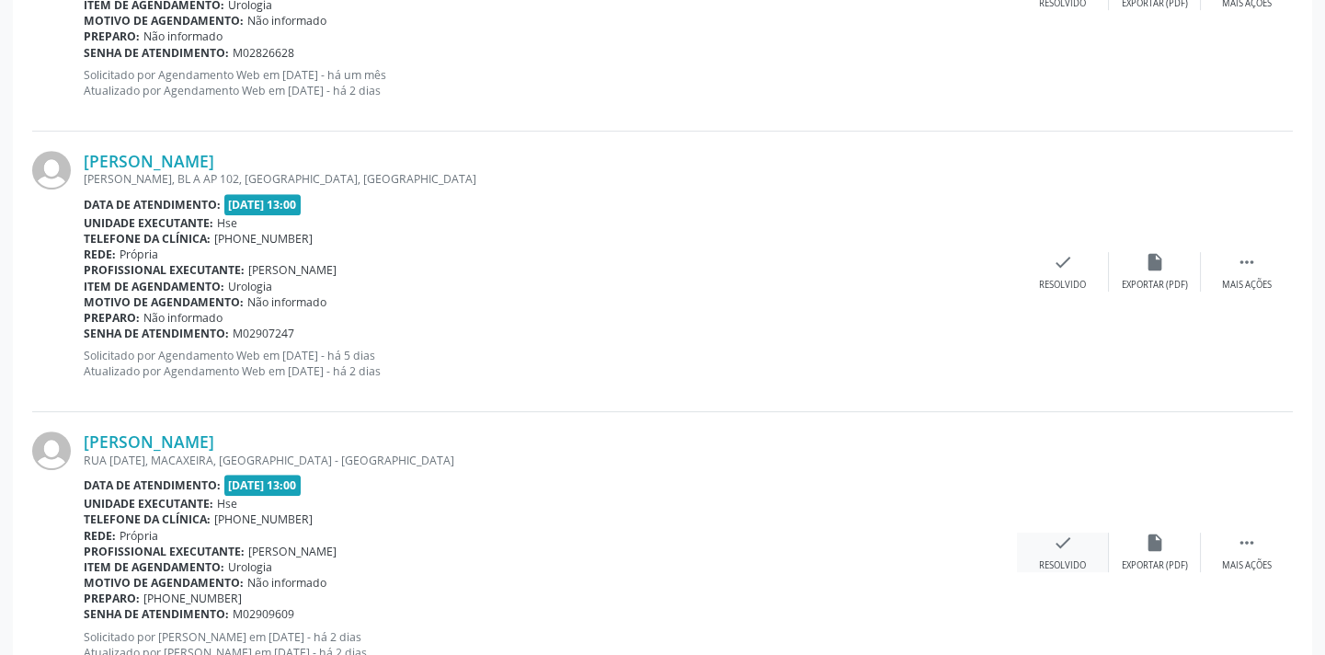
click at [1071, 543] on icon "check" at bounding box center [1063, 542] width 20 height 20
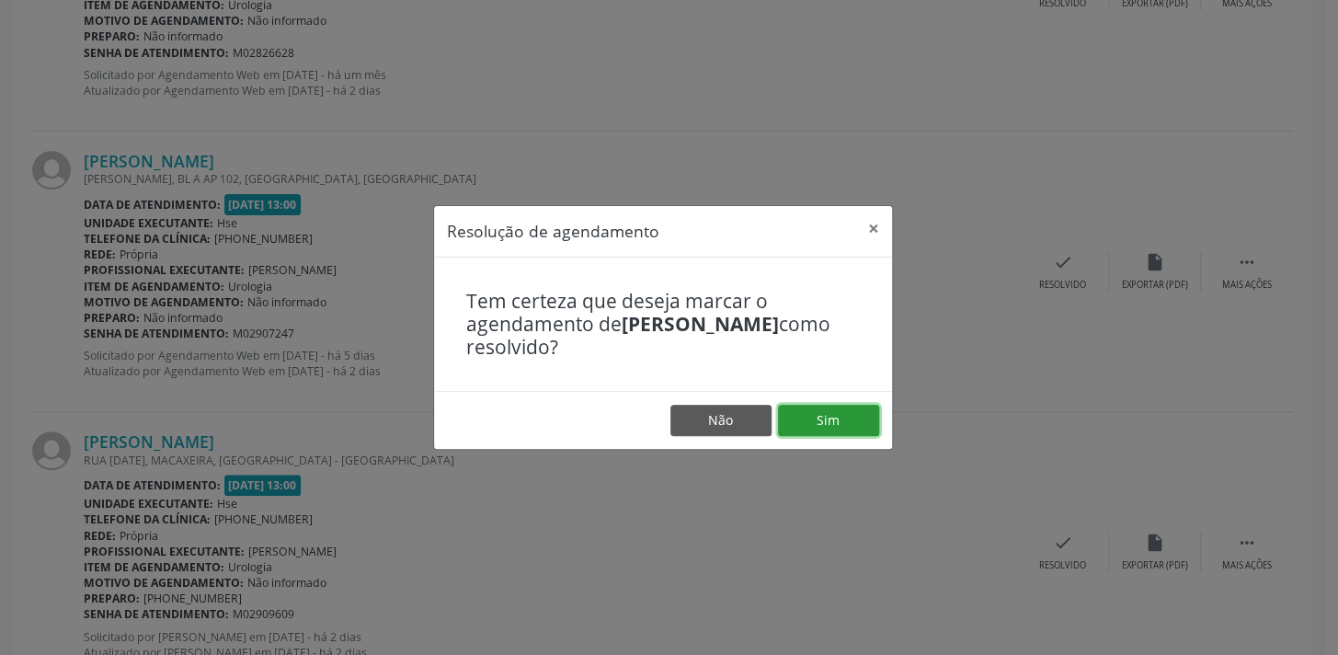
click at [827, 413] on button "Sim" at bounding box center [828, 420] width 101 height 31
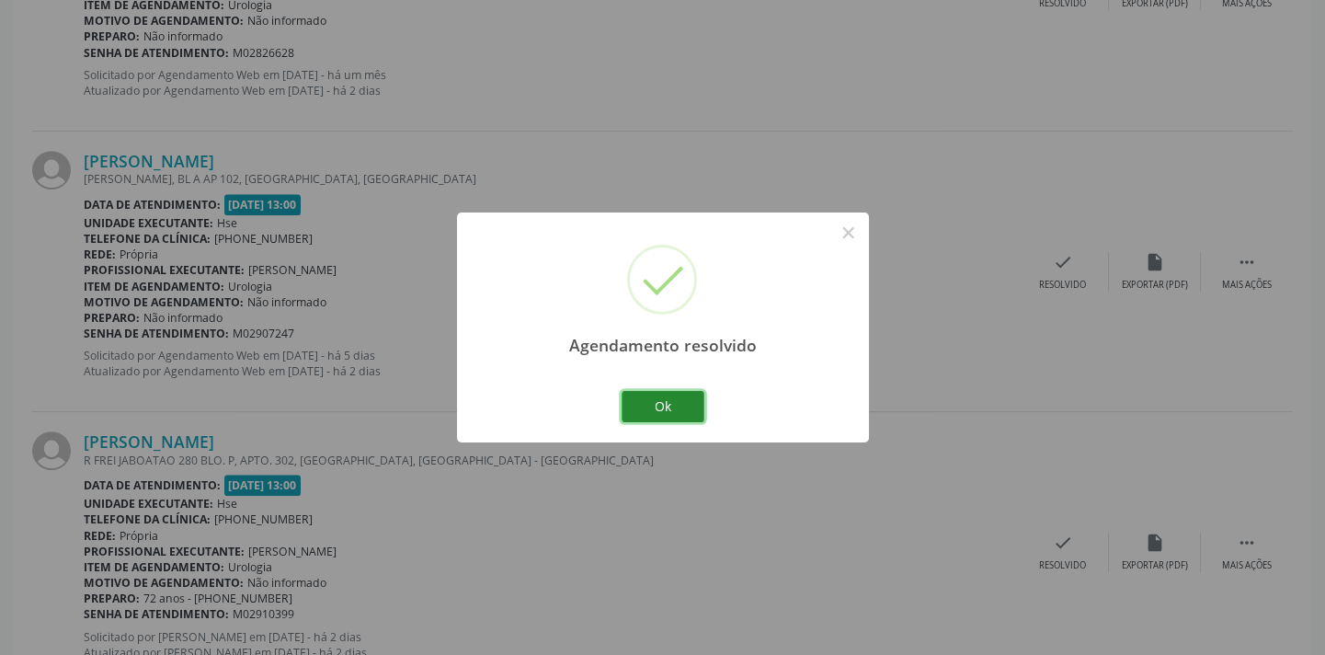
click at [636, 394] on button "Ok" at bounding box center [663, 406] width 83 height 31
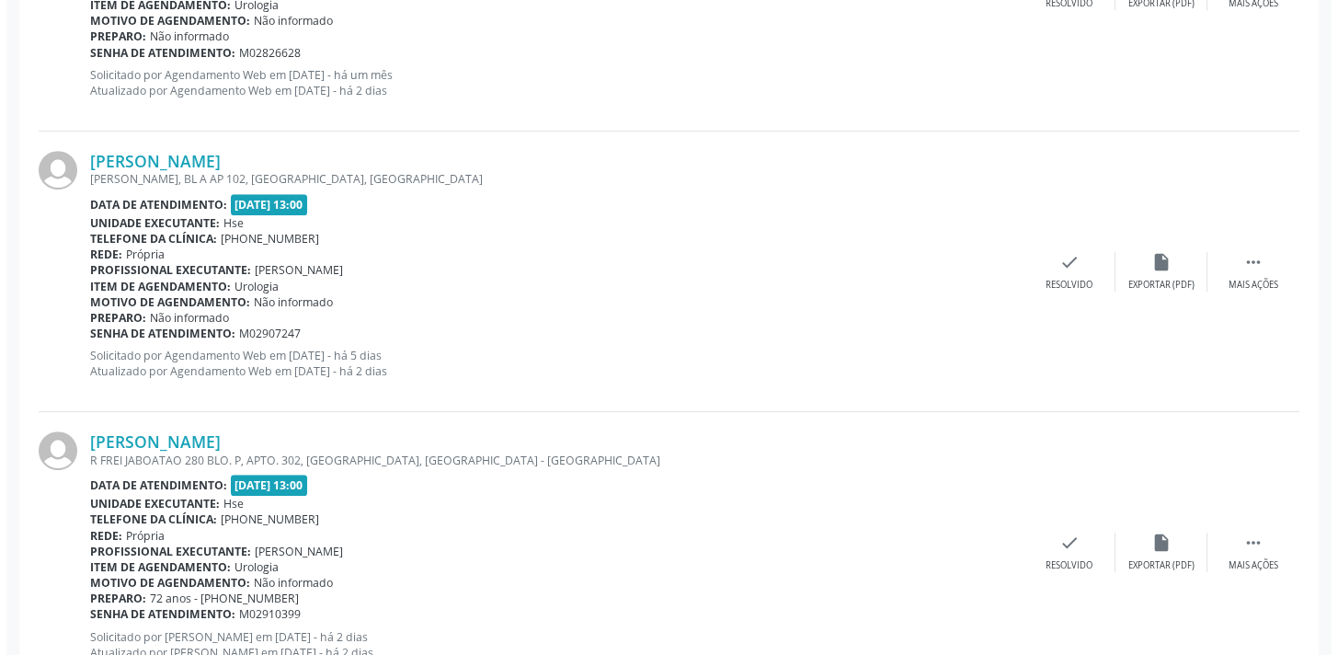
scroll to position [1270, 0]
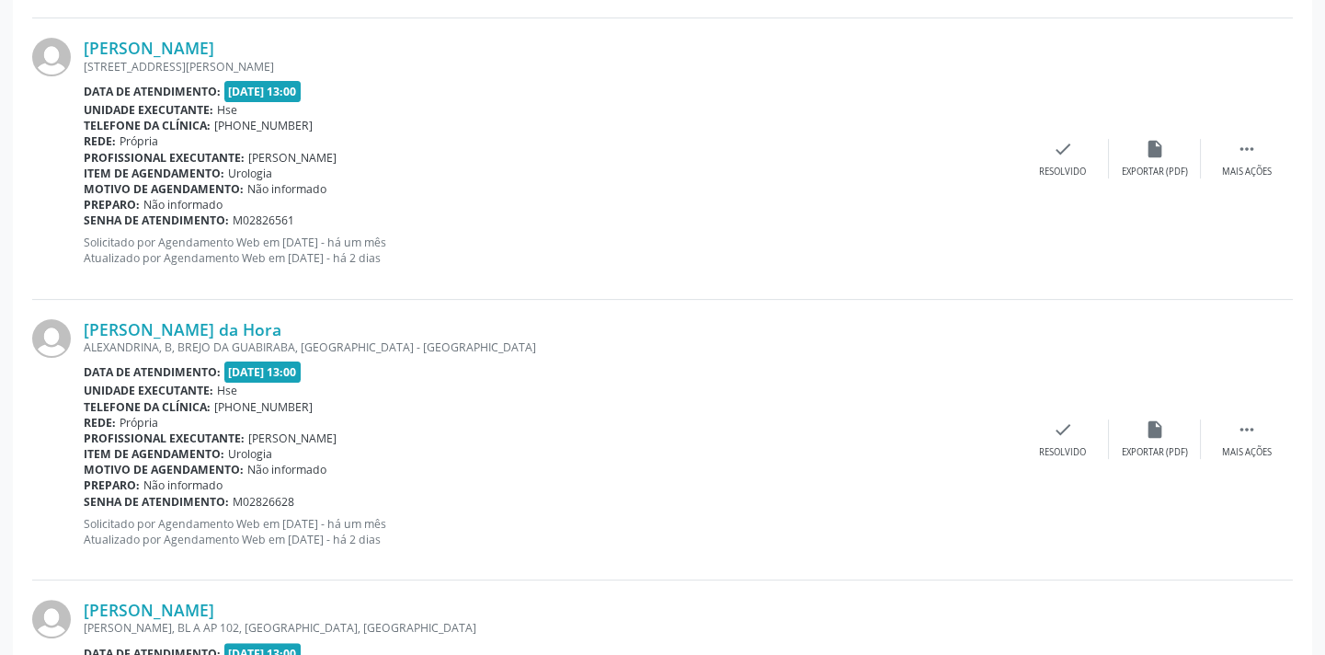
click at [1076, 414] on div "Amanda Pereira da Hora ALEXANDRINA, B, BREJO DA GUABIRABA, RECIFE - PE Data de …" at bounding box center [662, 440] width 1261 height 280
click at [1060, 421] on icon "check" at bounding box center [1063, 429] width 20 height 20
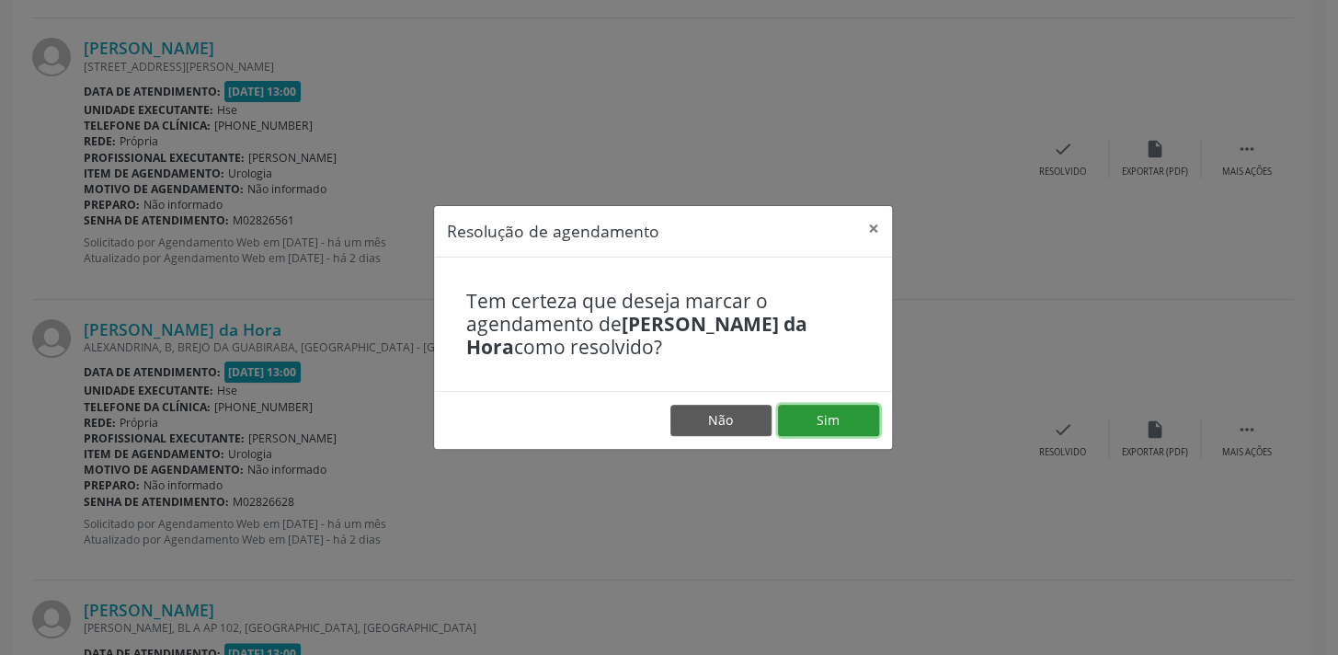
click at [804, 411] on button "Sim" at bounding box center [828, 420] width 101 height 31
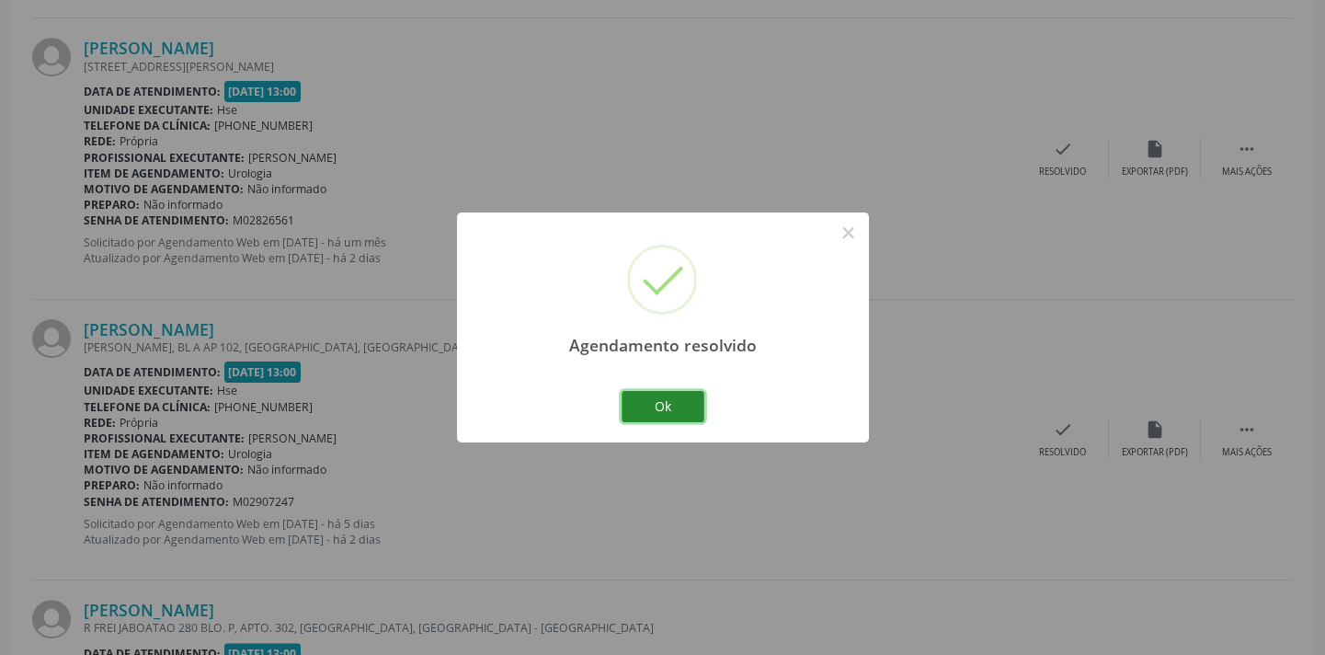
click at [683, 413] on button "Ok" at bounding box center [663, 406] width 83 height 31
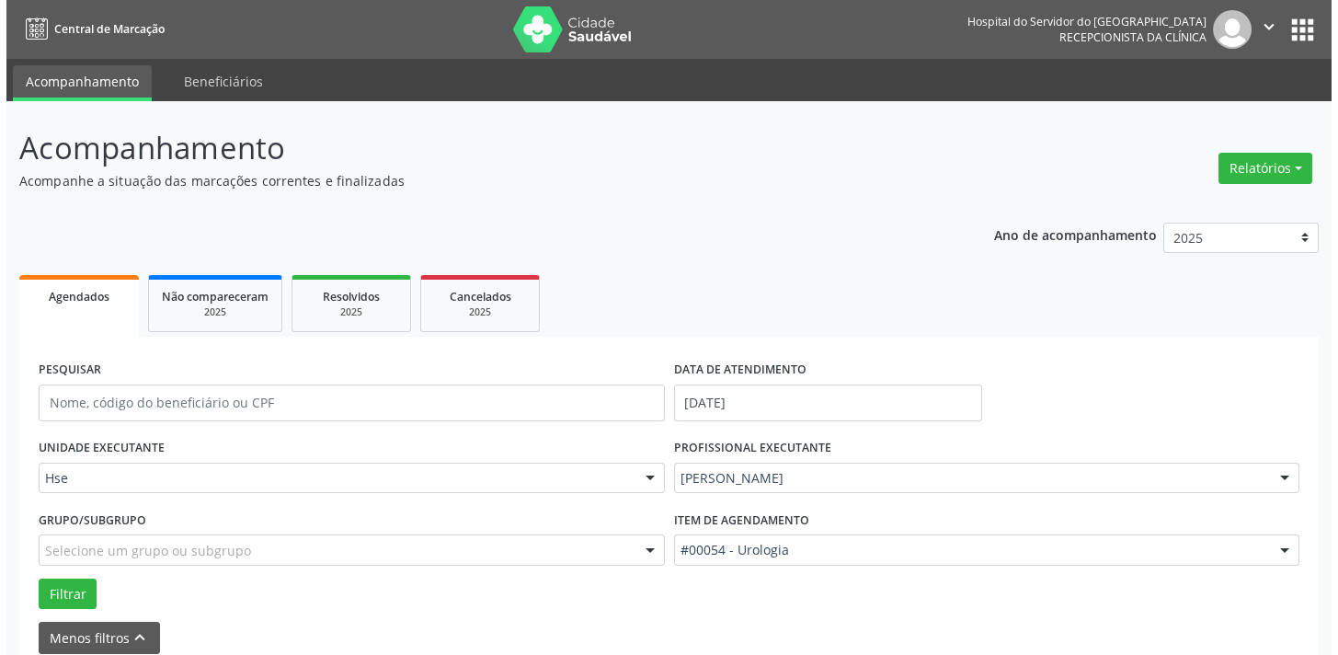
scroll to position [1505, 0]
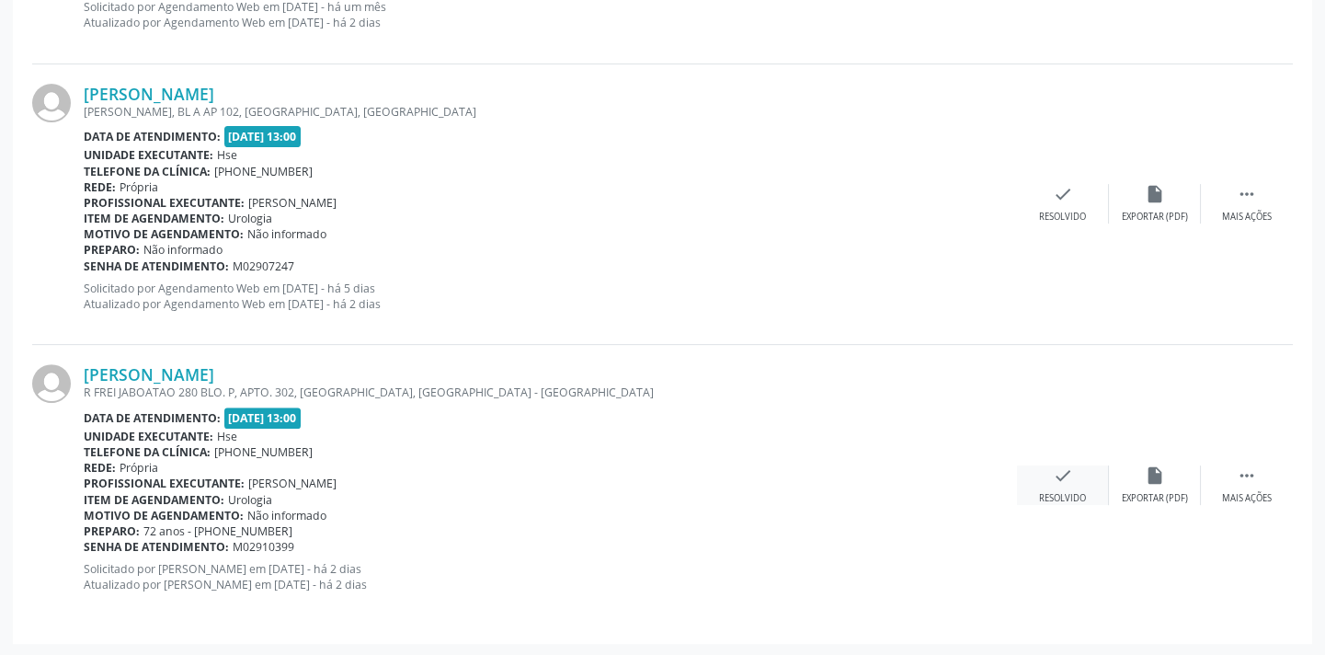
click at [1033, 472] on div "check Resolvido" at bounding box center [1063, 485] width 92 height 40
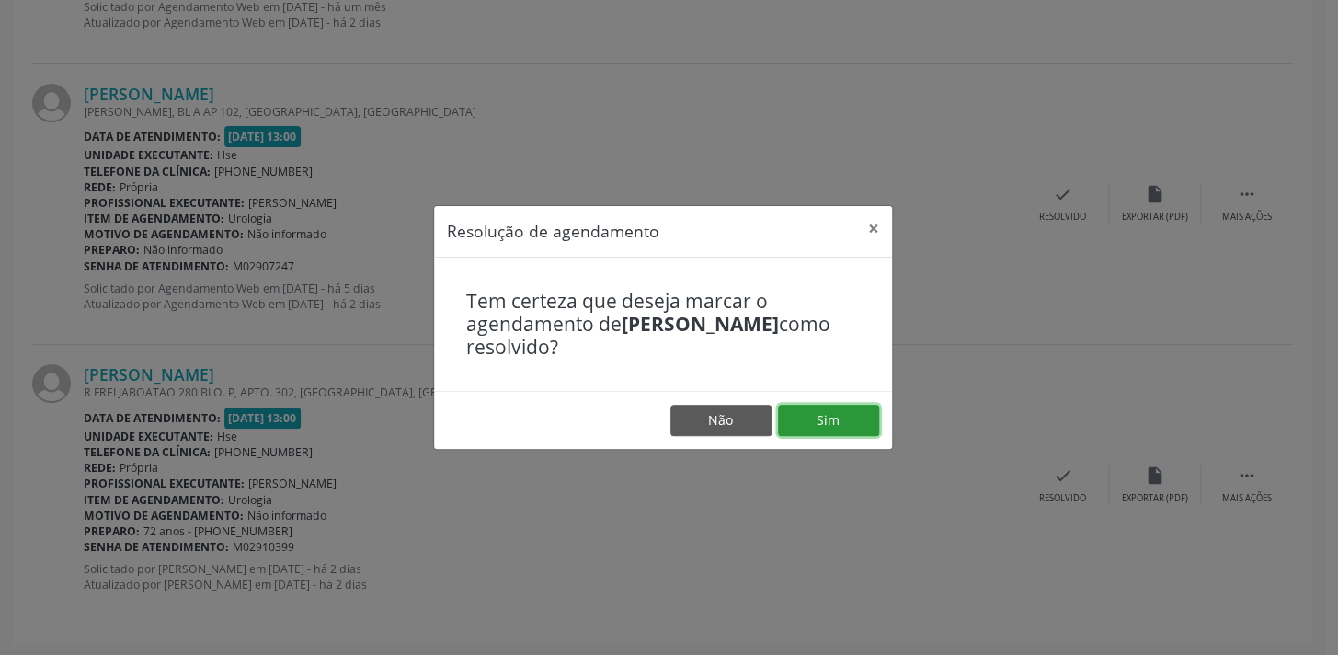
click at [866, 421] on button "Sim" at bounding box center [828, 420] width 101 height 31
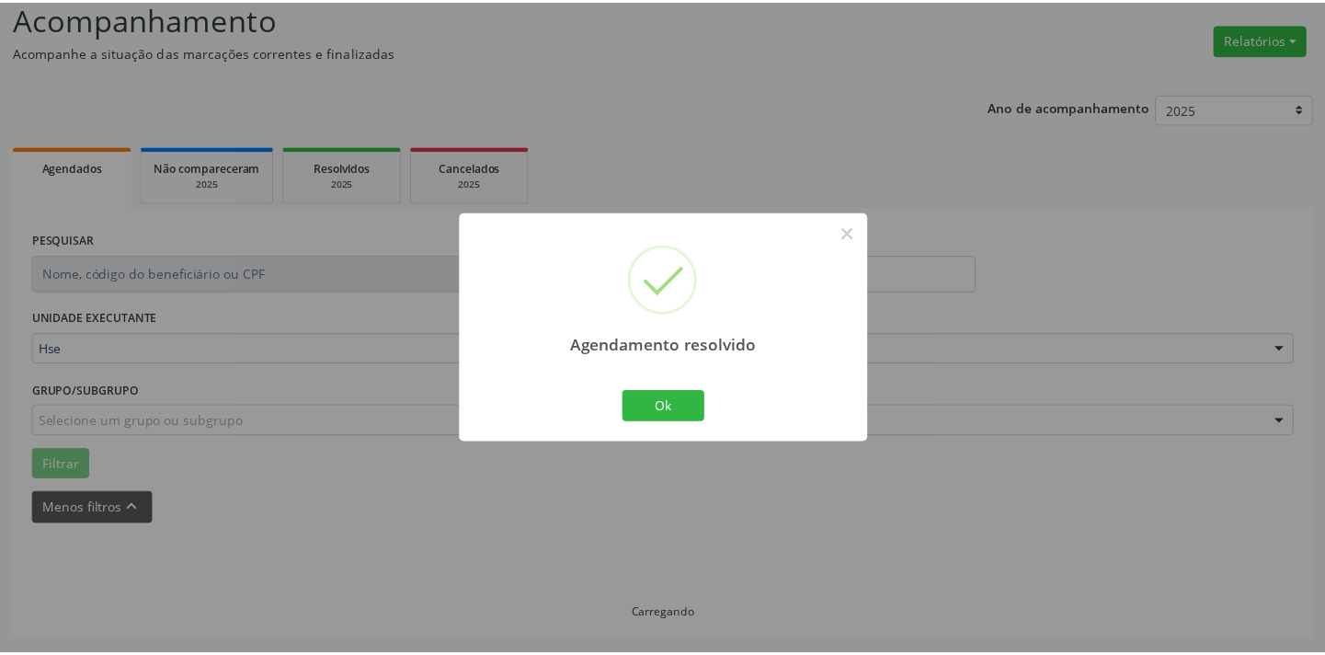
scroll to position [128, 0]
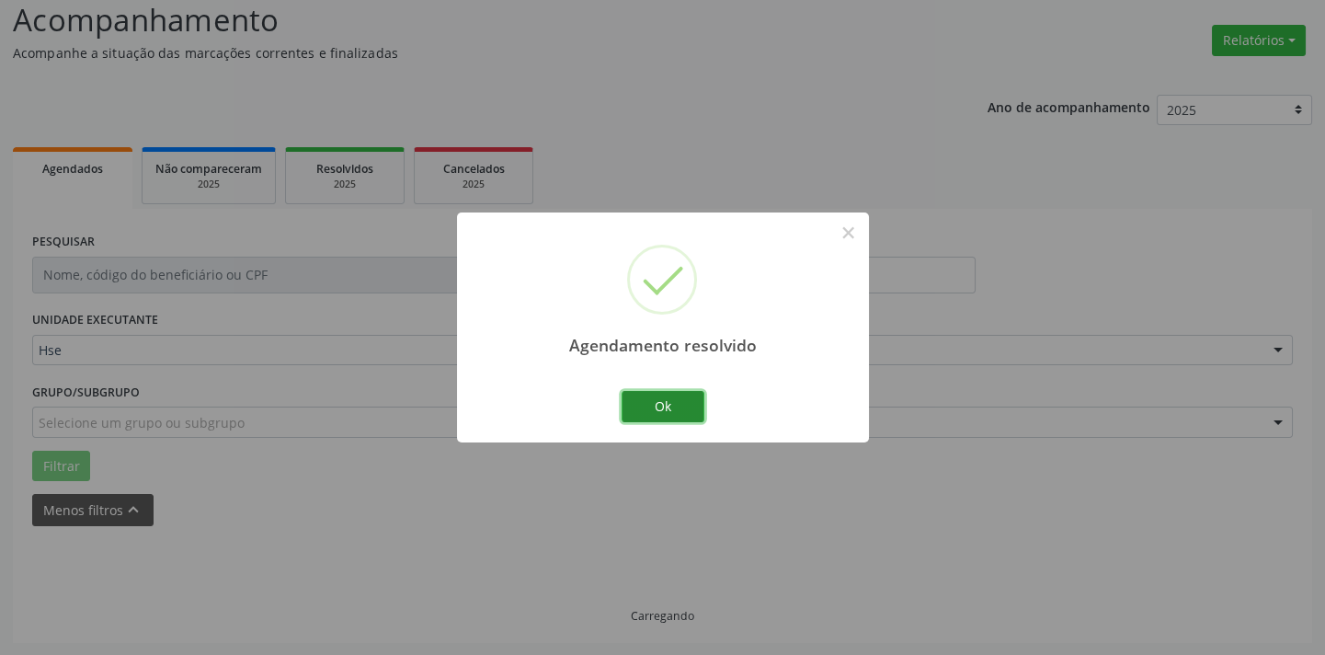
click at [697, 414] on button "Ok" at bounding box center [663, 406] width 83 height 31
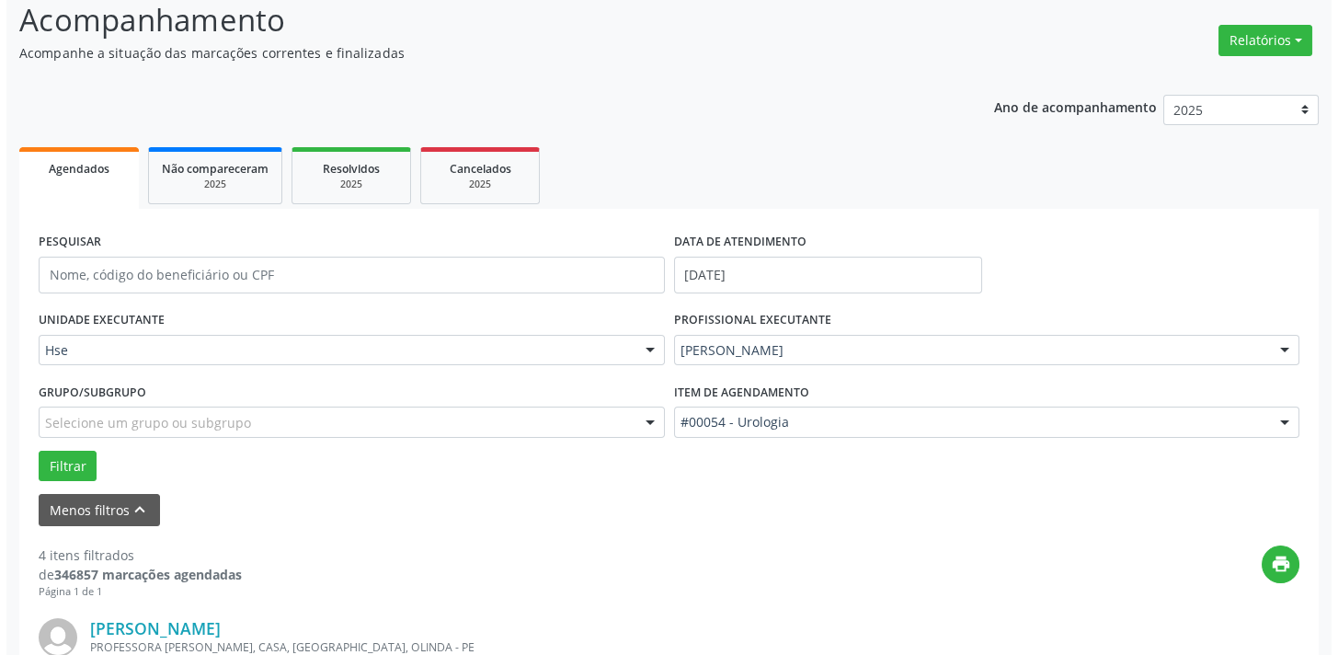
scroll to position [989, 0]
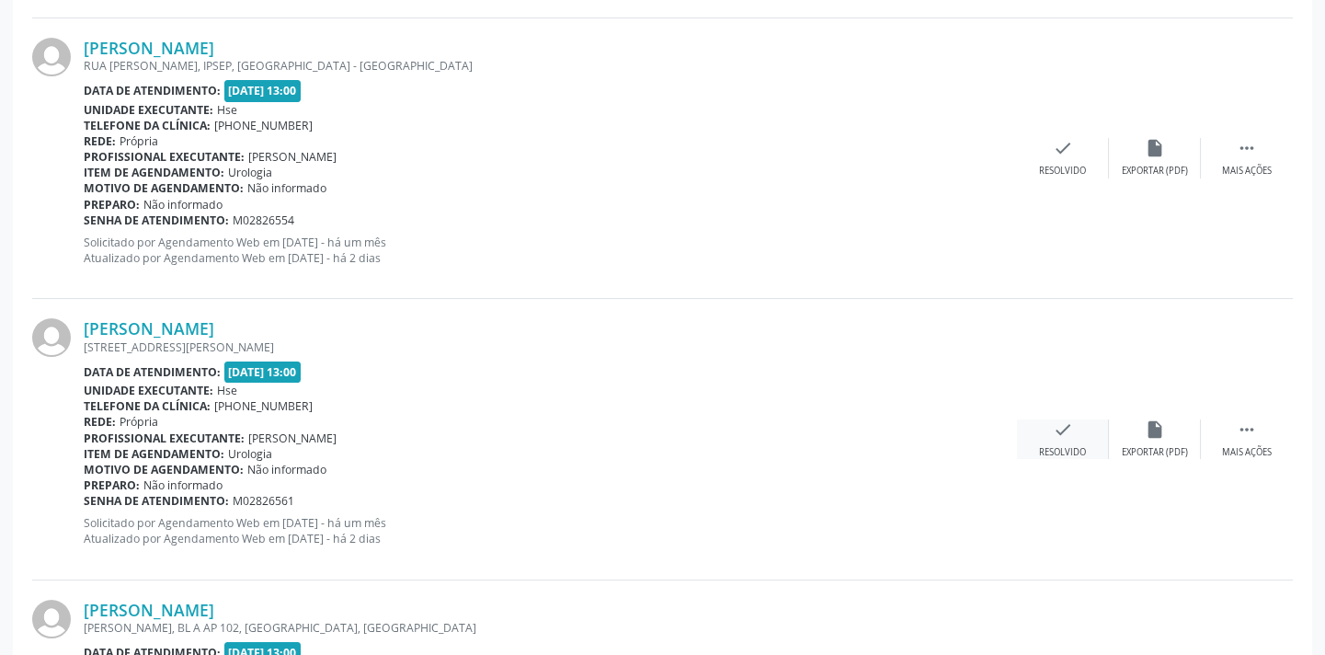
click at [1048, 437] on div "check Resolvido" at bounding box center [1063, 439] width 92 height 40
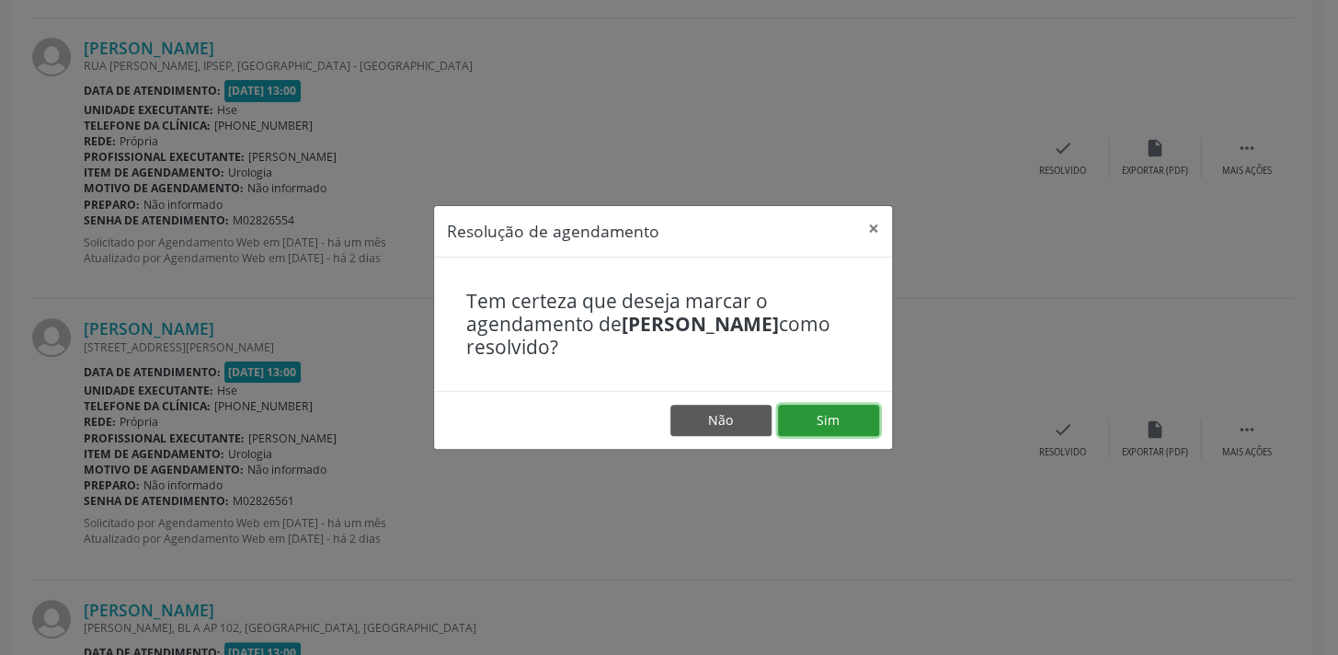
click at [837, 425] on button "Sim" at bounding box center [828, 420] width 101 height 31
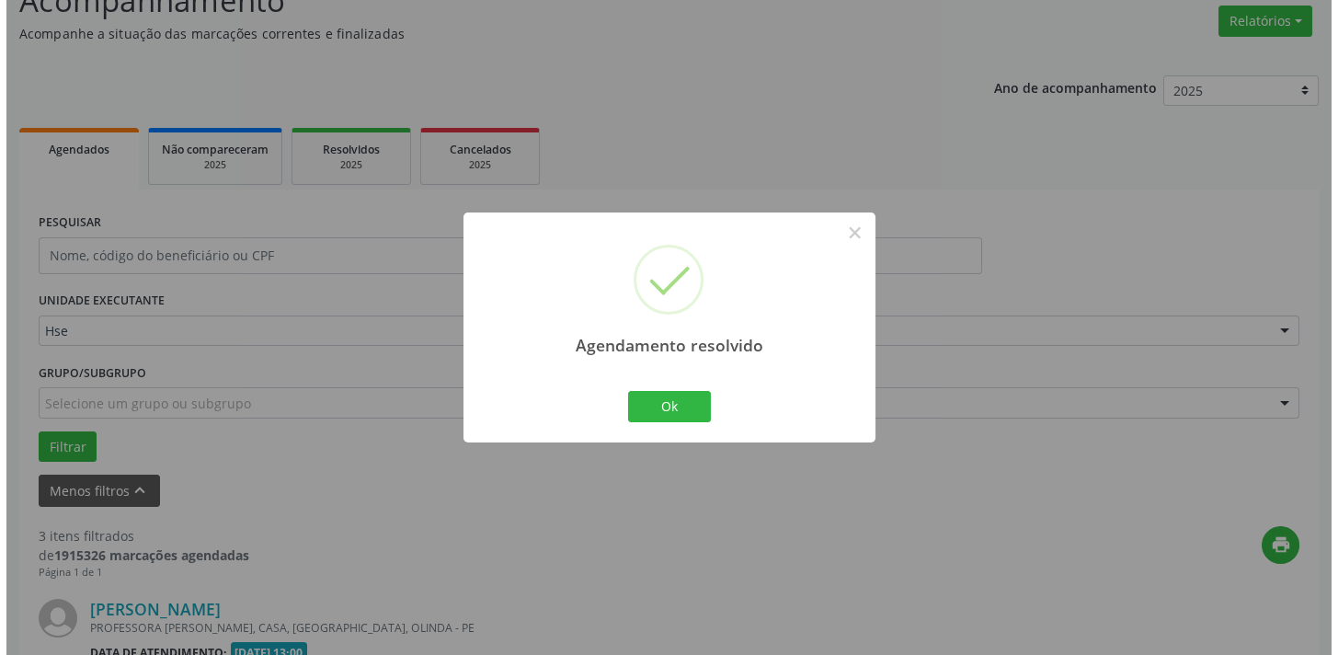
scroll to position [944, 0]
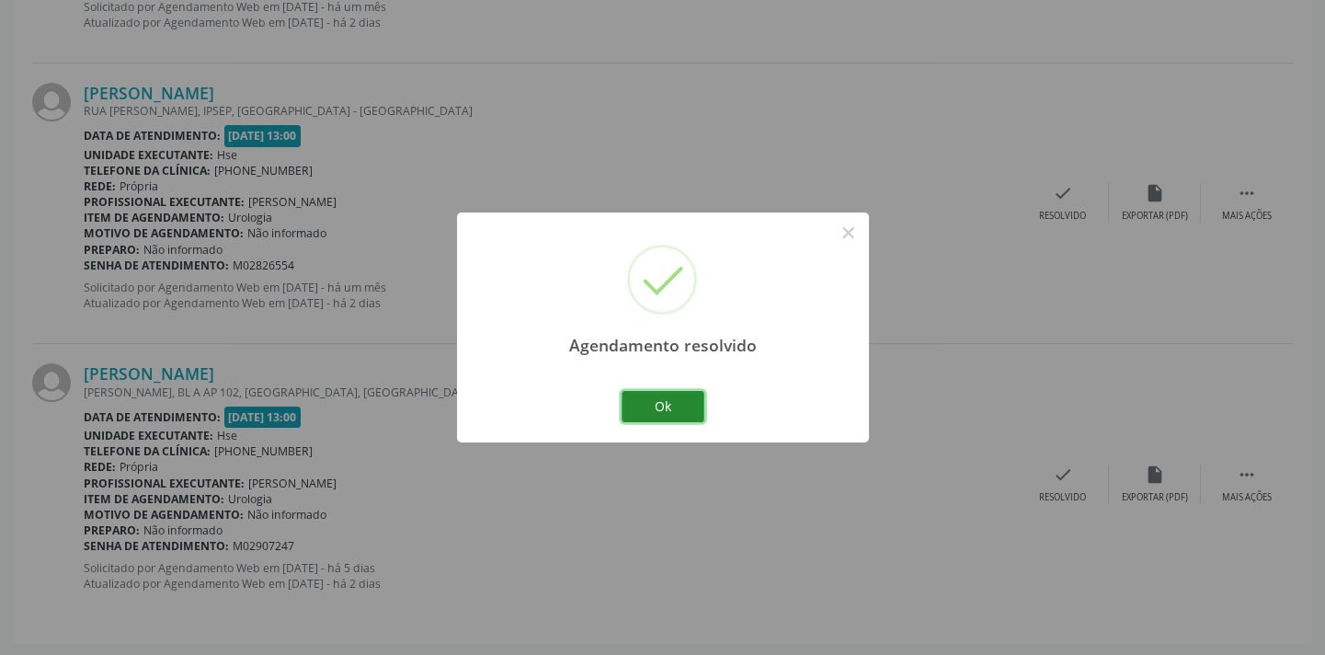
click at [692, 409] on button "Ok" at bounding box center [663, 406] width 83 height 31
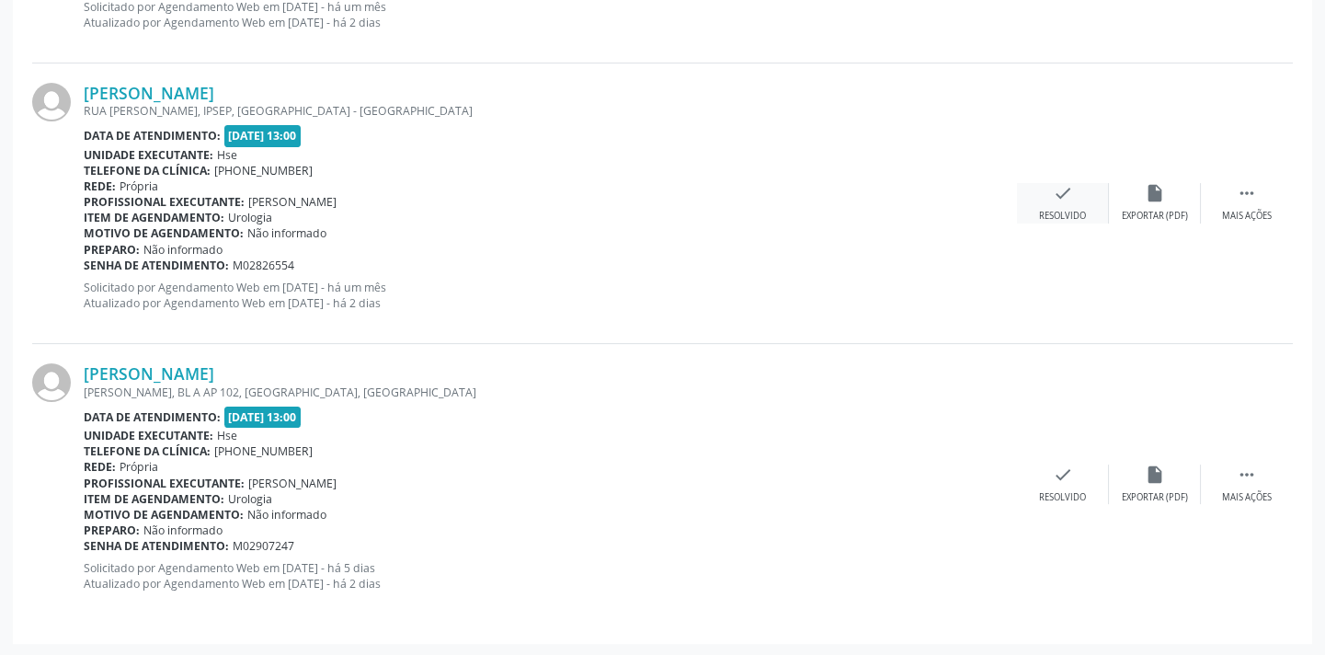
click at [1039, 203] on div "check Resolvido" at bounding box center [1063, 203] width 92 height 40
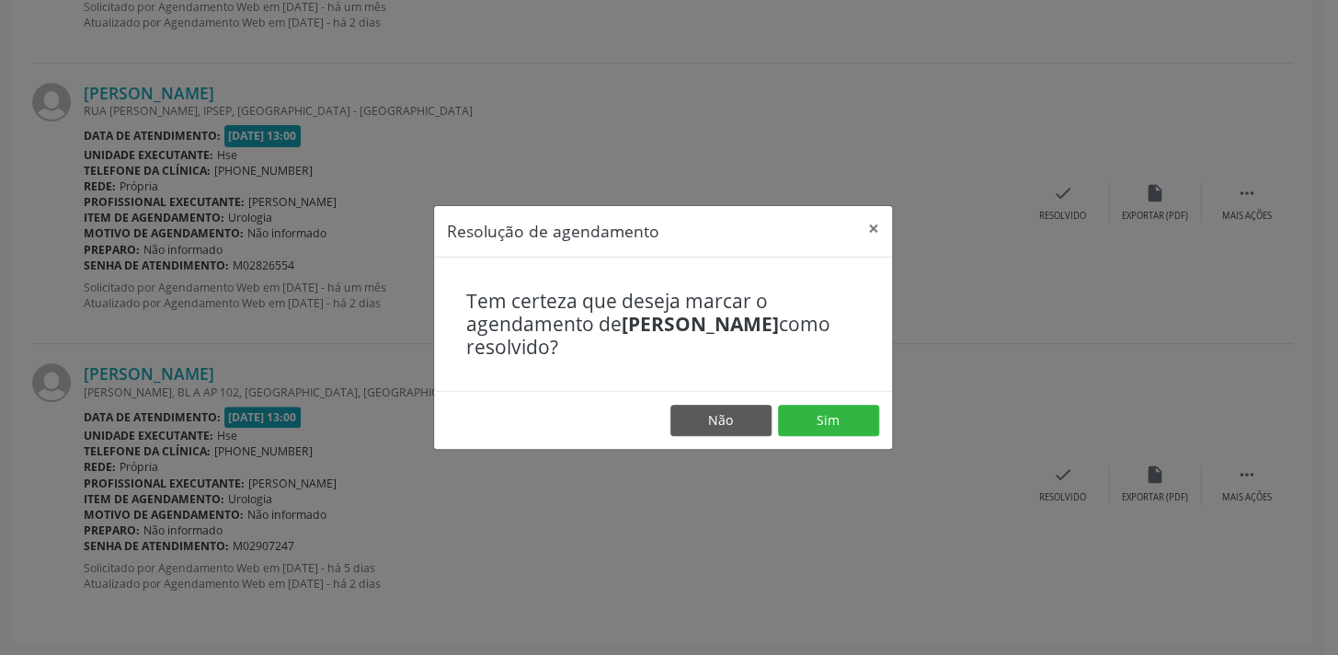
click at [819, 386] on div "Tem certeza que deseja marcar o agendamento de Paulo Delano Bezerra Cavalcanti …" at bounding box center [663, 324] width 458 height 134
click at [815, 417] on button "Sim" at bounding box center [828, 420] width 101 height 31
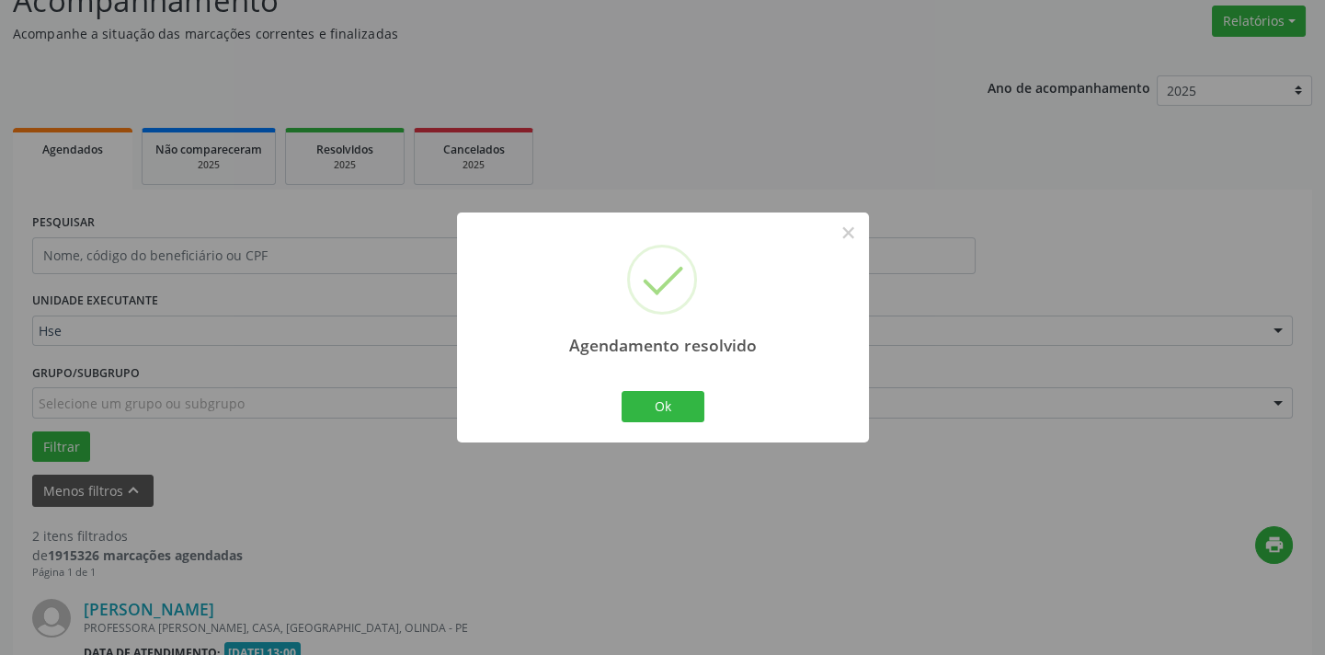
scroll to position [663, 0]
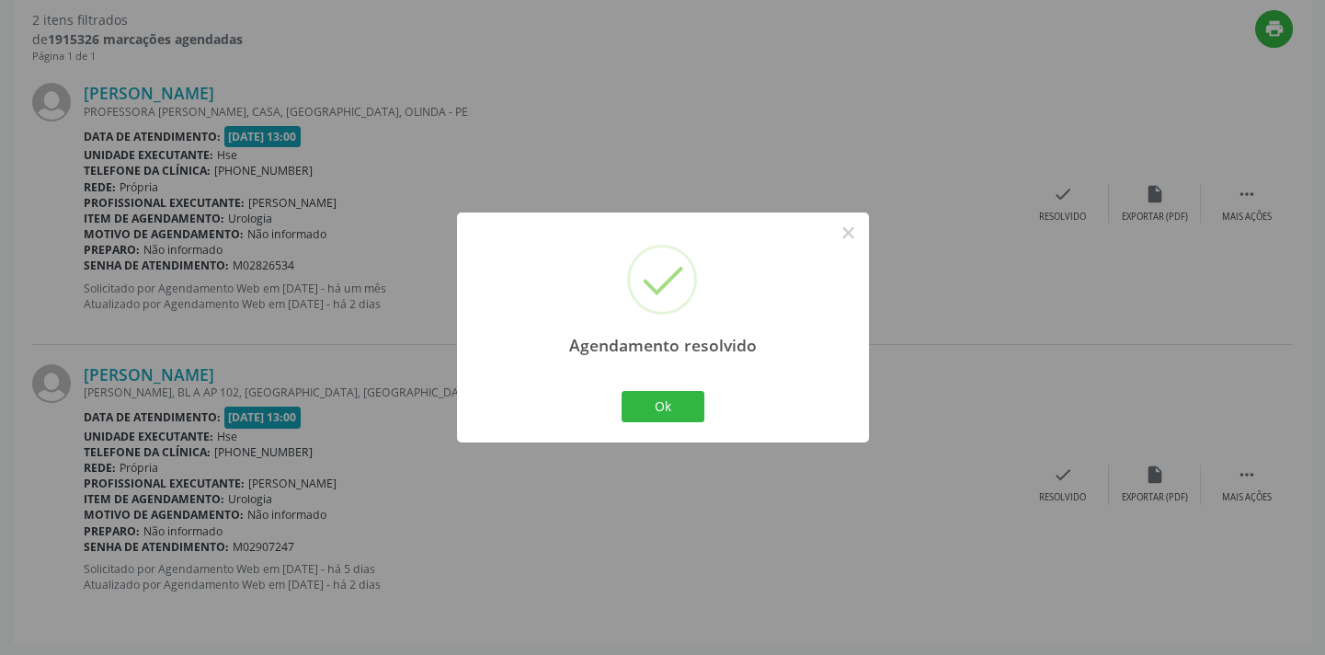
click at [643, 431] on div "Agendamento resolvido × Ok Cancel" at bounding box center [663, 326] width 412 height 229
click at [653, 404] on button "Ok" at bounding box center [663, 406] width 83 height 31
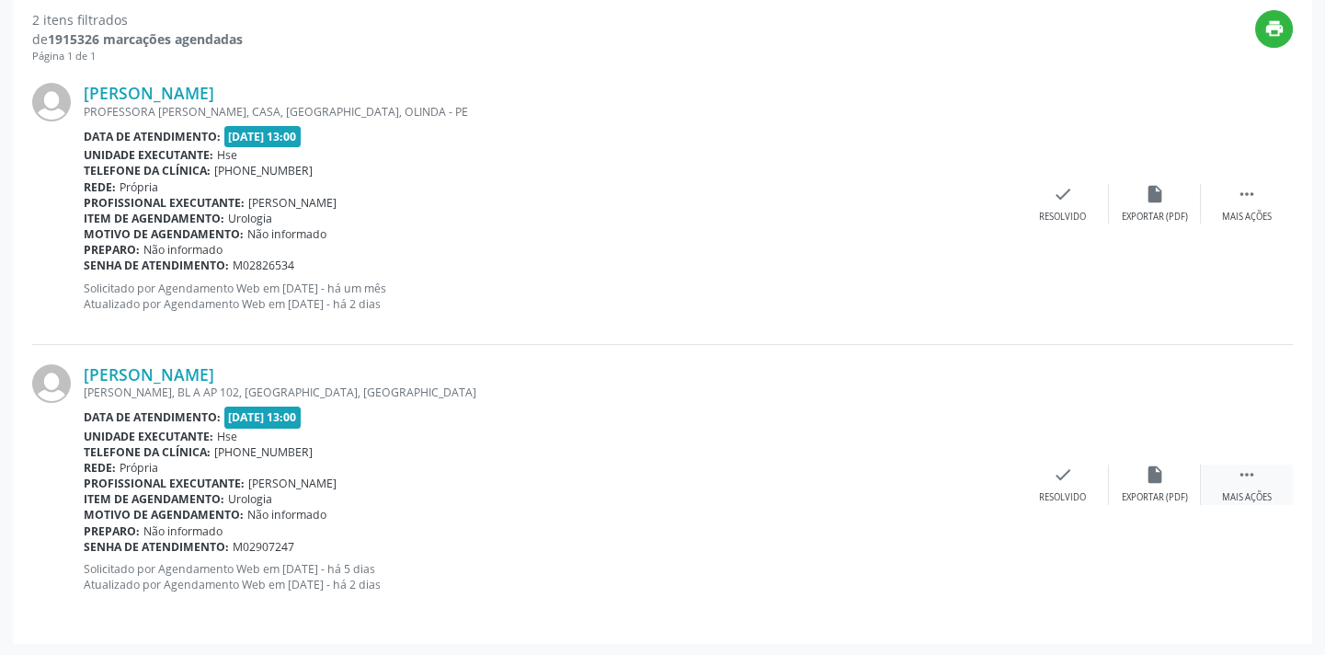
click at [1254, 483] on div " Mais ações" at bounding box center [1247, 484] width 92 height 40
click at [1163, 480] on icon "alarm_off" at bounding box center [1155, 474] width 20 height 20
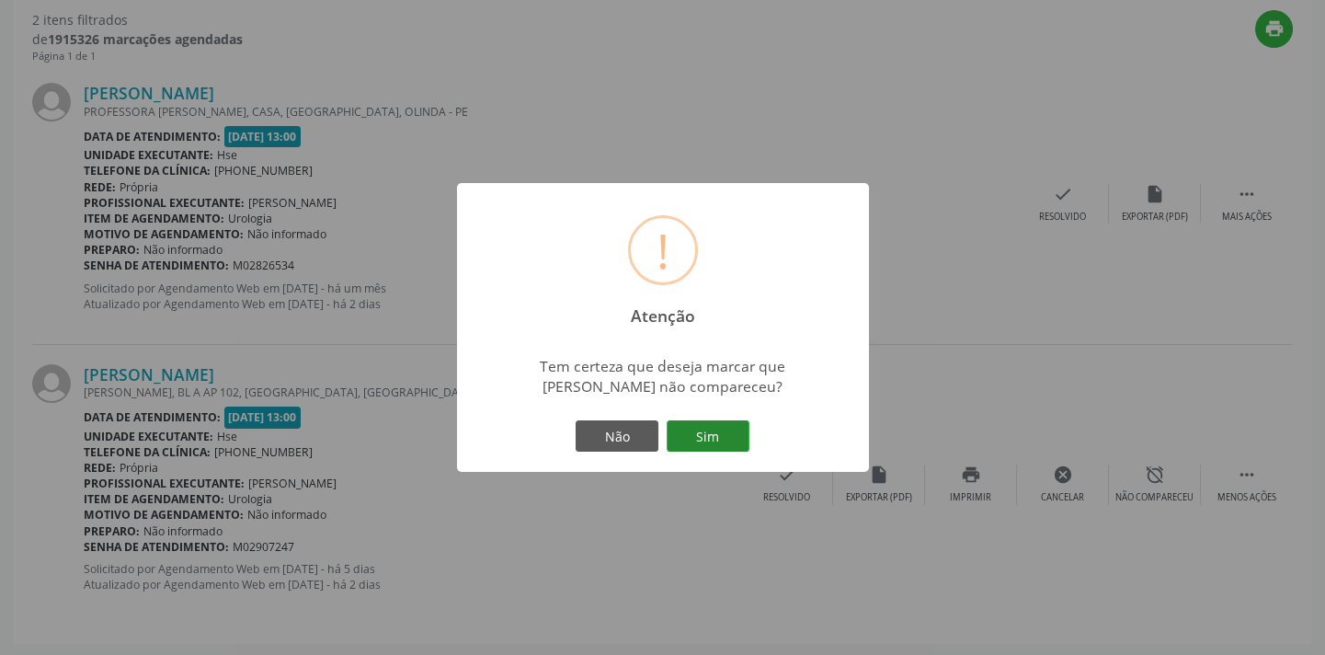
click at [737, 442] on button "Sim" at bounding box center [708, 435] width 83 height 31
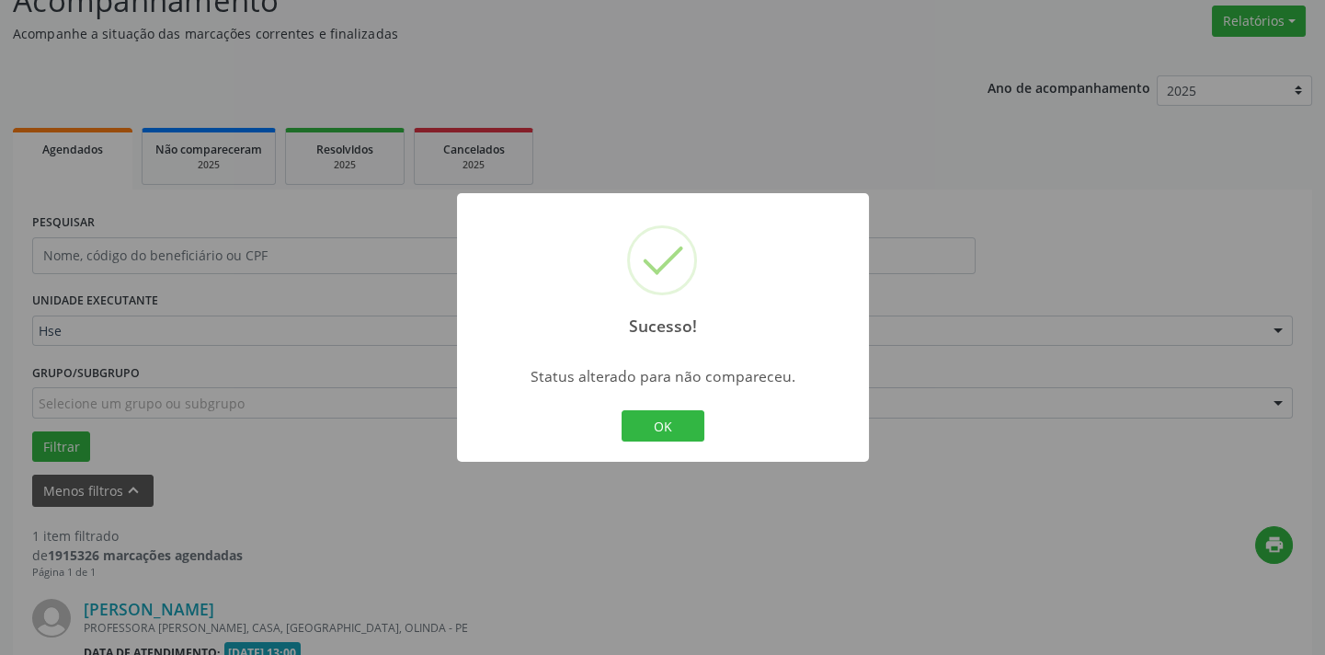
scroll to position [383, 0]
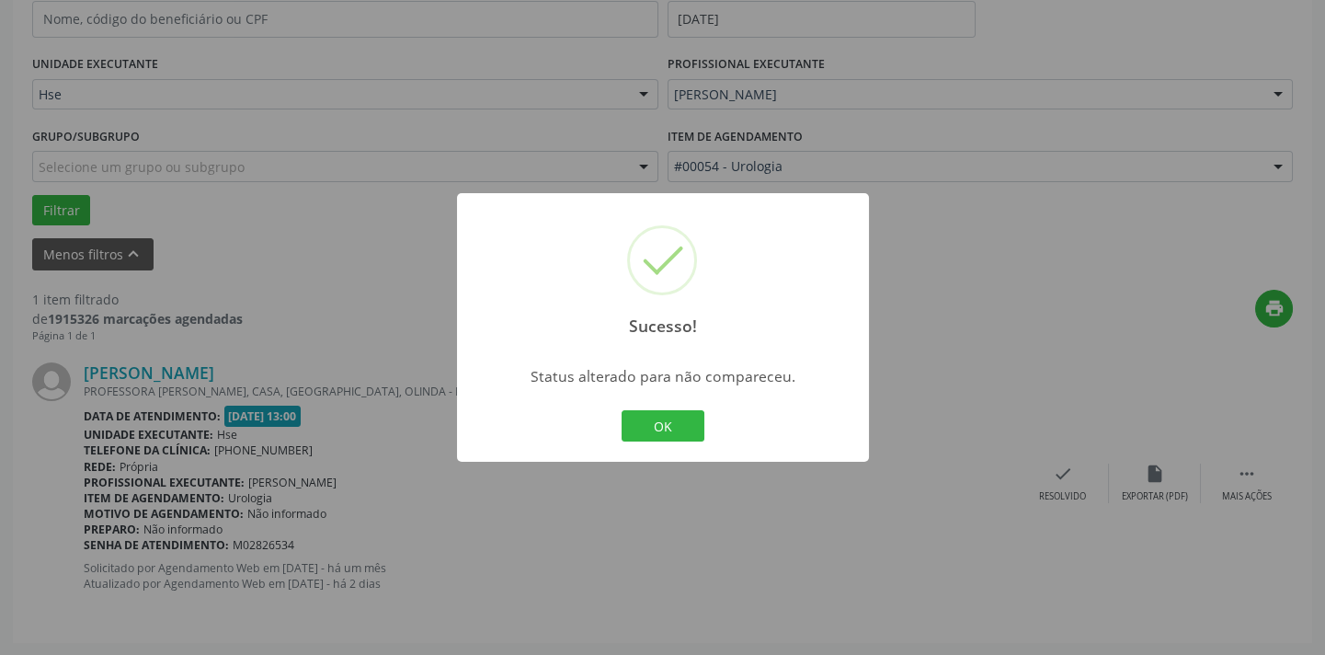
click at [605, 445] on div "Sucesso! × Status alterado para não compareceu. OK Cancel" at bounding box center [663, 327] width 412 height 268
click at [636, 431] on button "OK" at bounding box center [663, 425] width 83 height 31
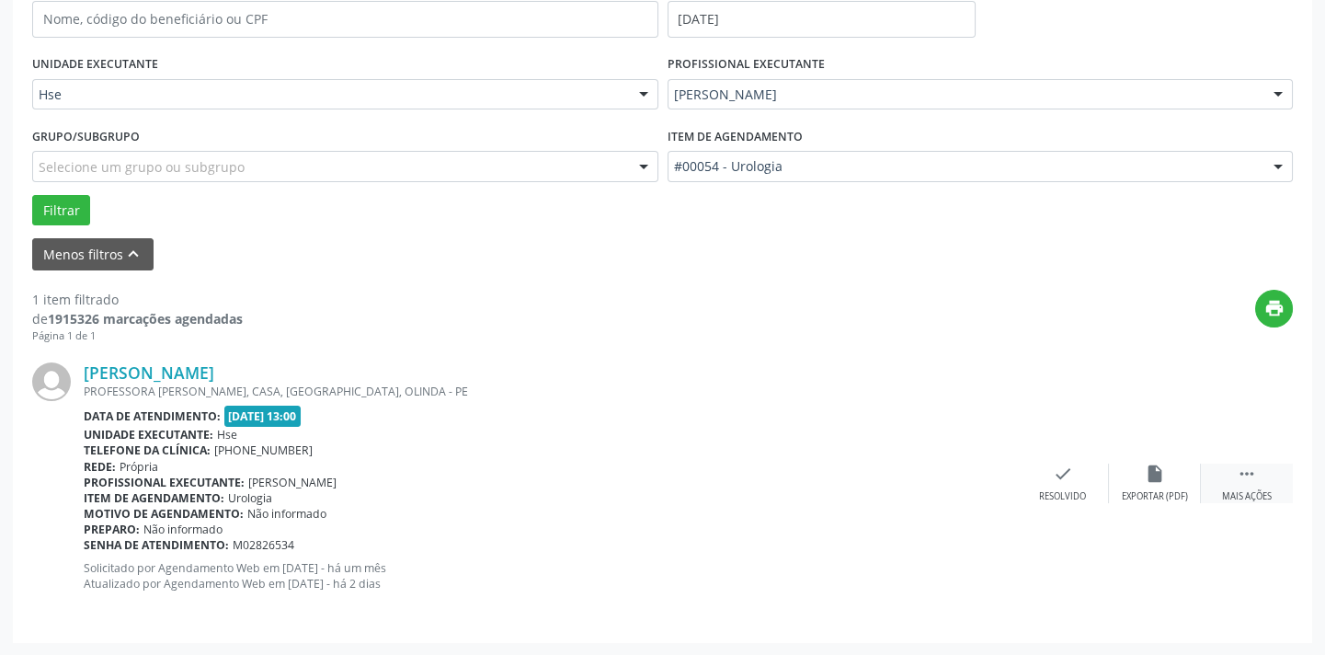
click at [1235, 473] on div " Mais ações" at bounding box center [1247, 483] width 92 height 40
click at [1132, 490] on div "Não compareceu" at bounding box center [1154, 496] width 78 height 13
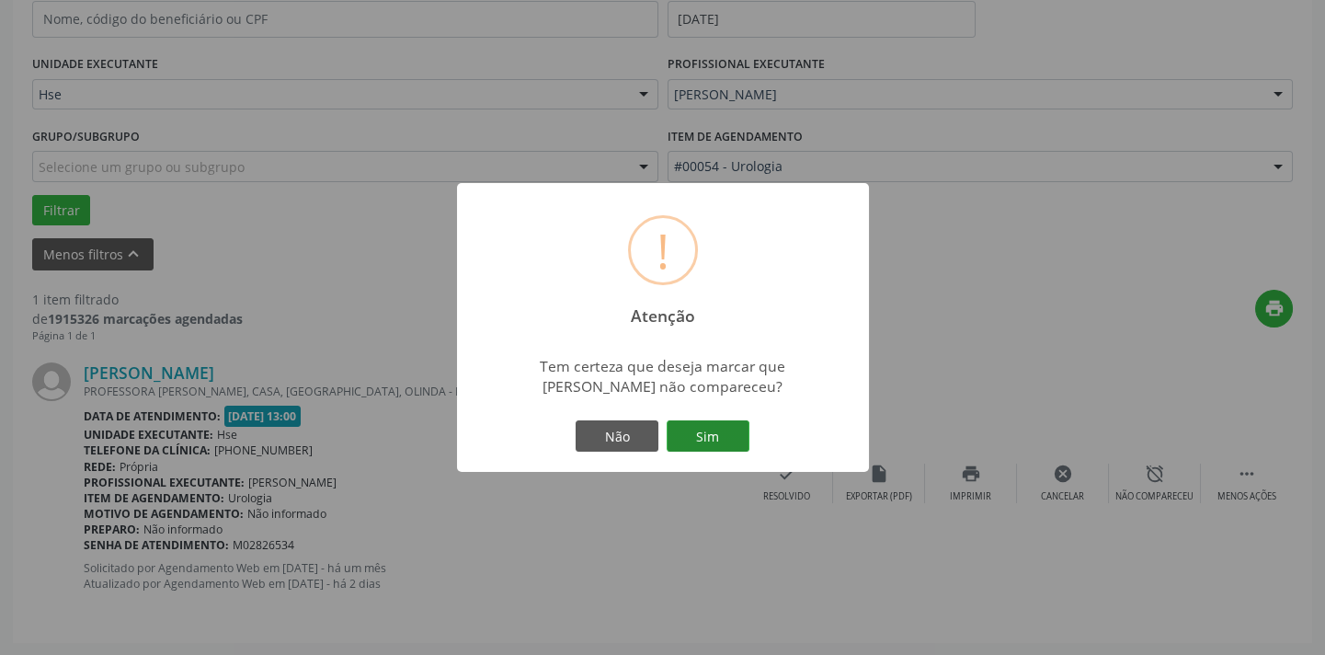
click at [720, 431] on button "Sim" at bounding box center [708, 435] width 83 height 31
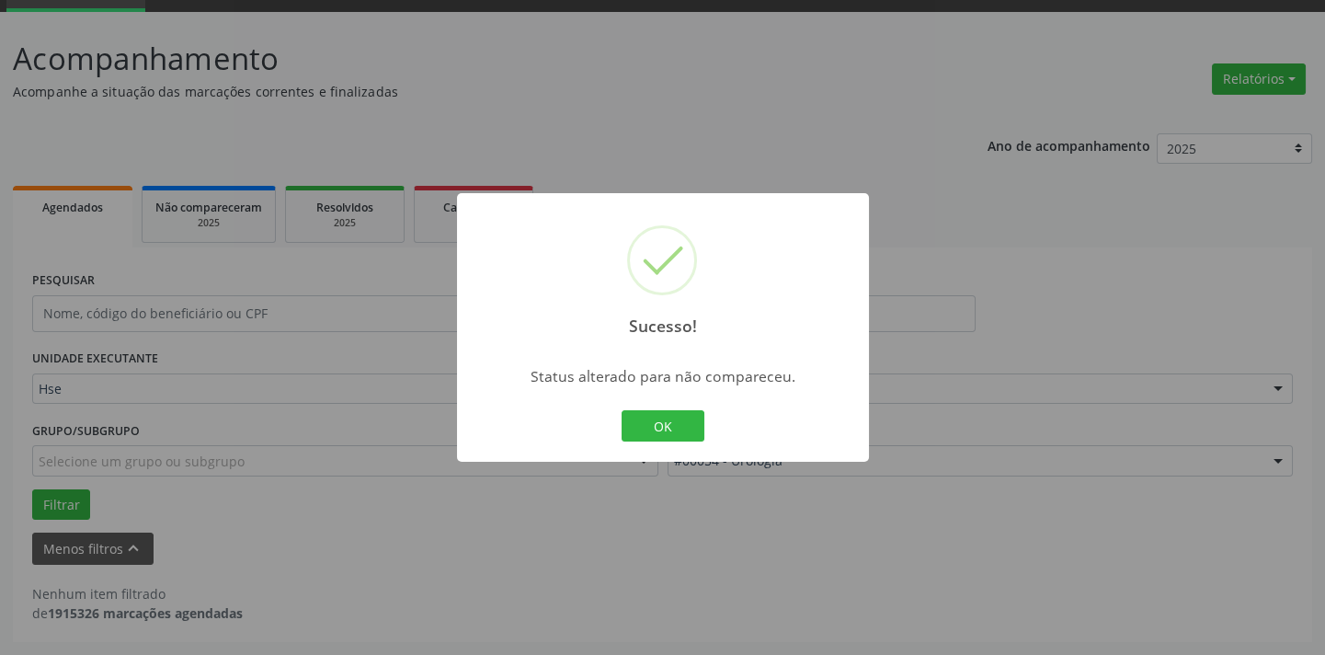
scroll to position [87, 0]
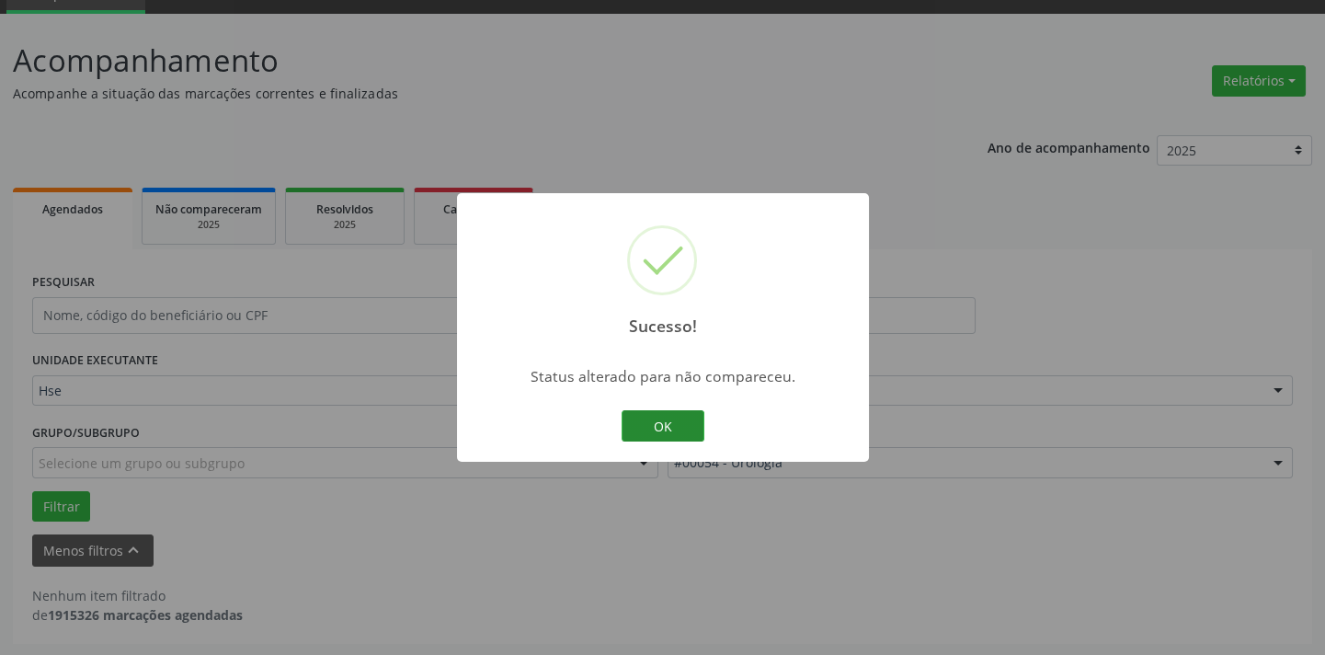
click at [677, 429] on button "OK" at bounding box center [663, 425] width 83 height 31
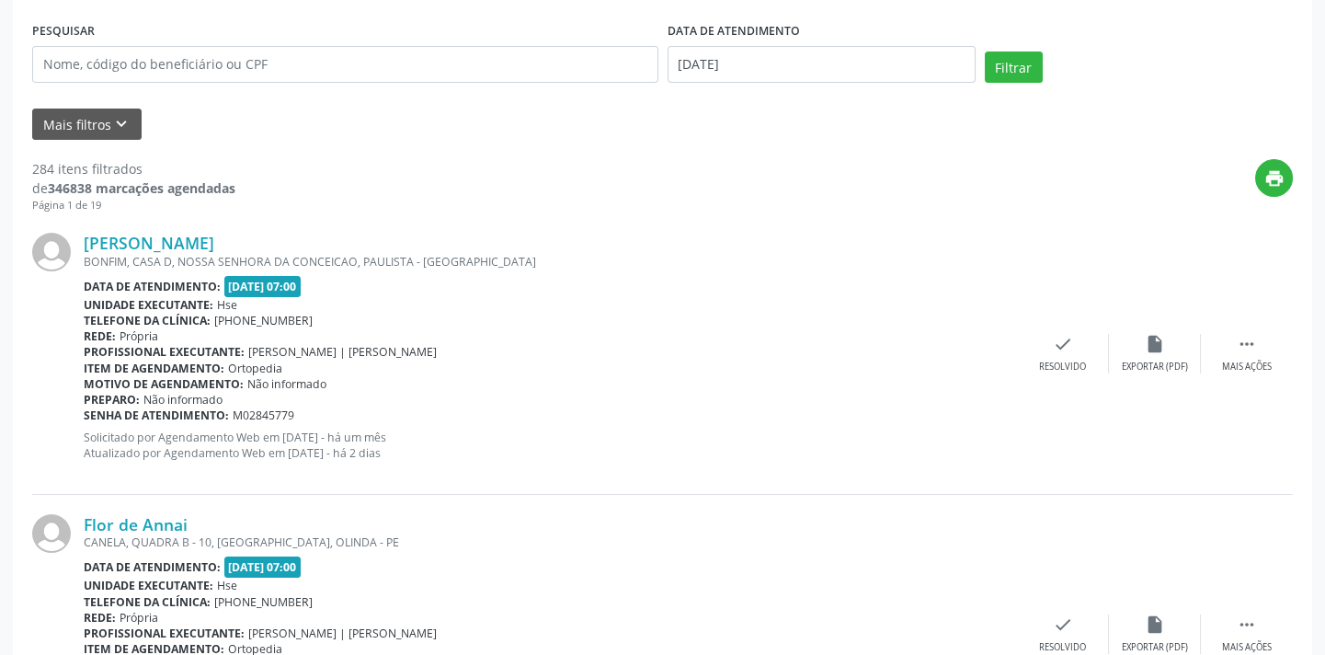
scroll to position [422, 0]
